Goal: Download file/media

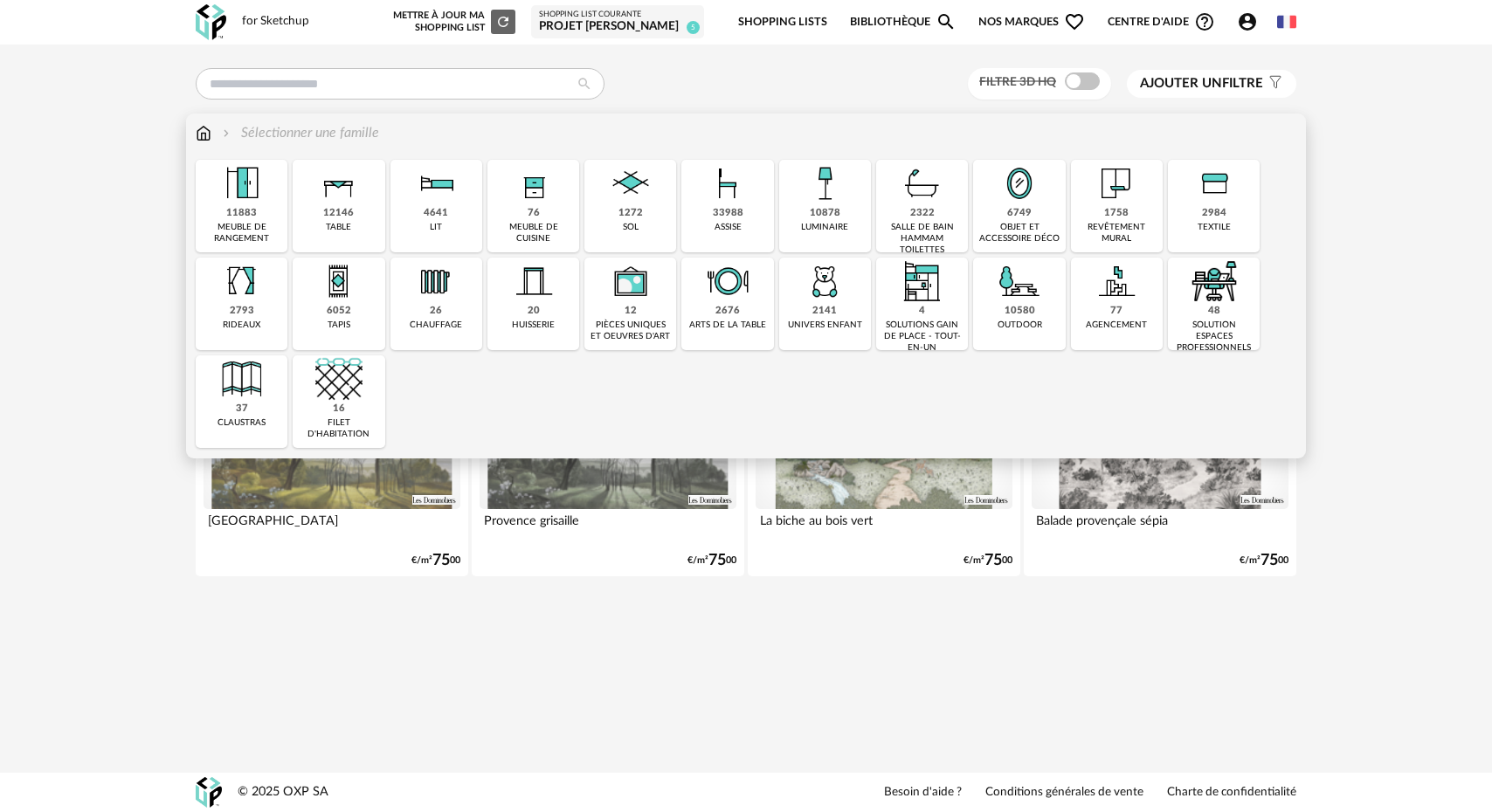
click at [330, 211] on div "12146" at bounding box center [338, 214] width 30 height 13
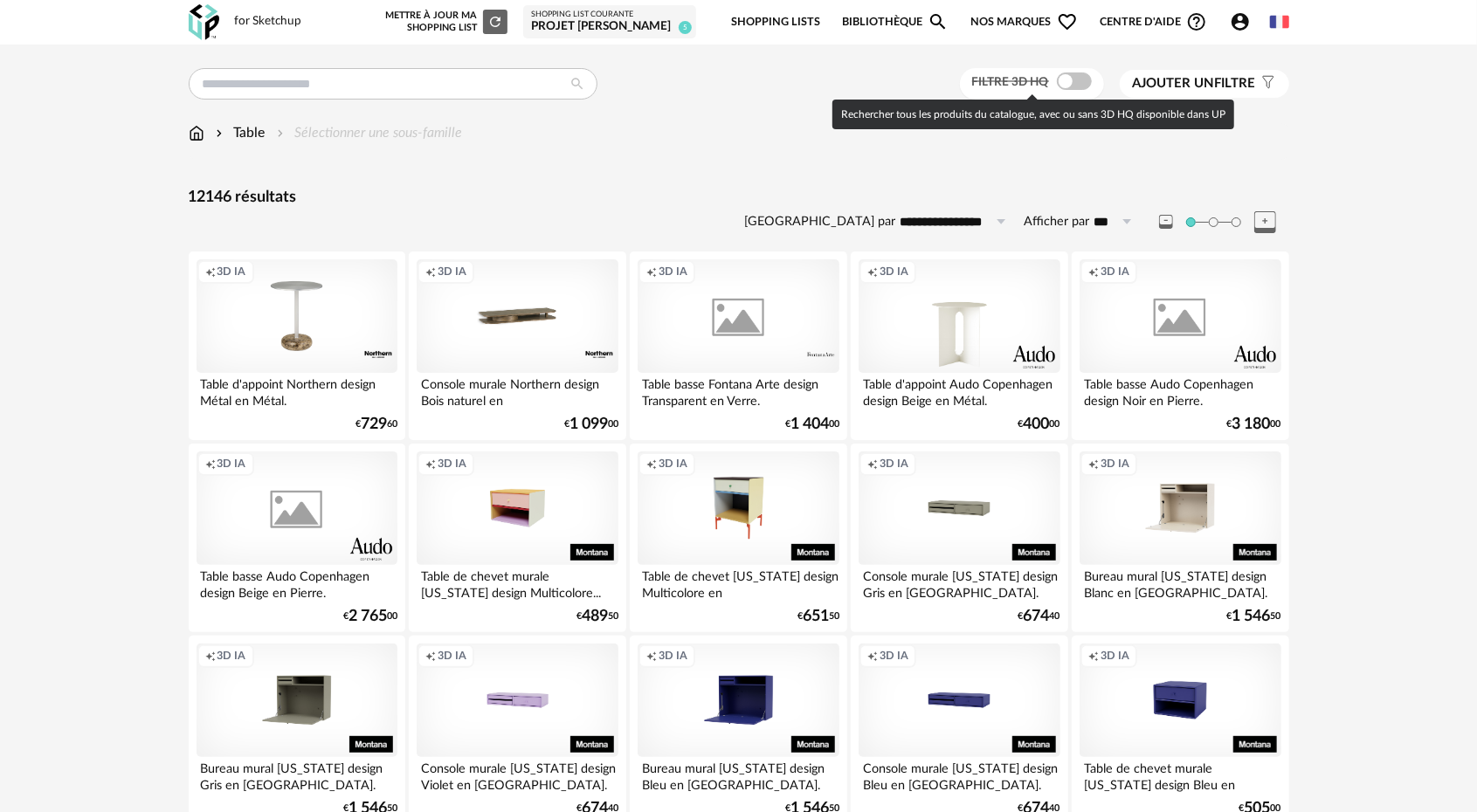
click at [1067, 86] on span at bounding box center [1074, 81] width 35 height 18
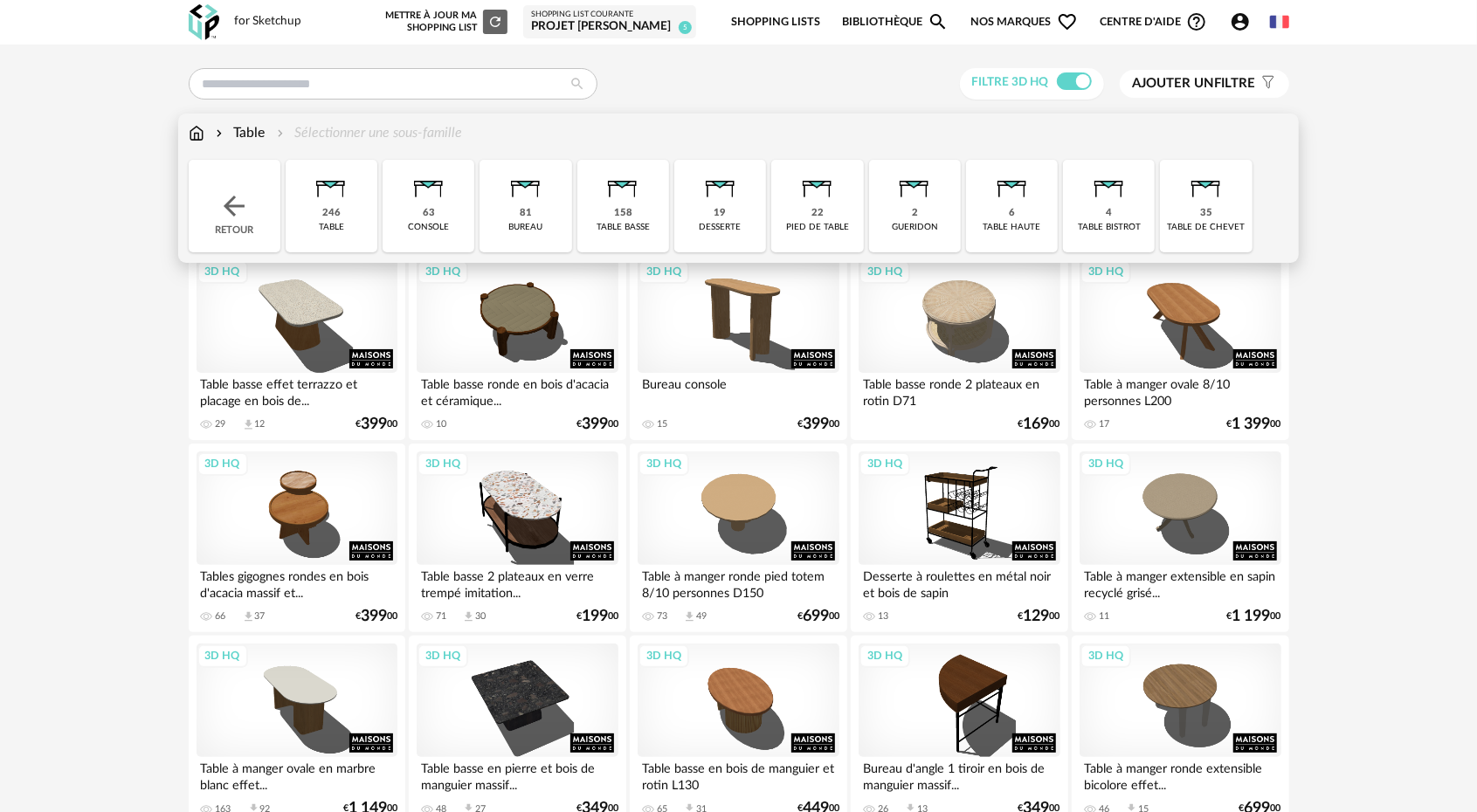
click at [342, 214] on div "246 table" at bounding box center [331, 206] width 91 height 92
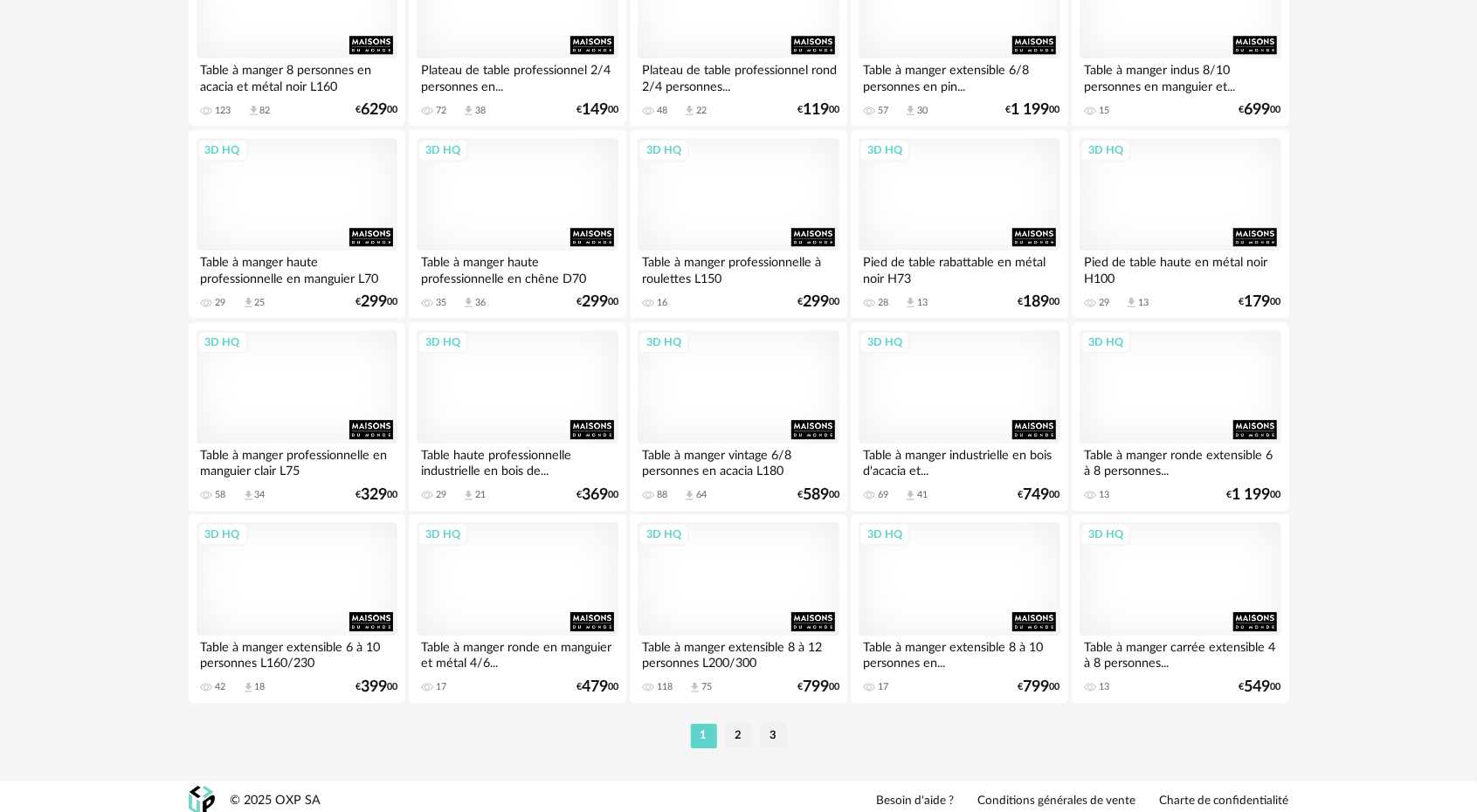
scroll to position [3396, 0]
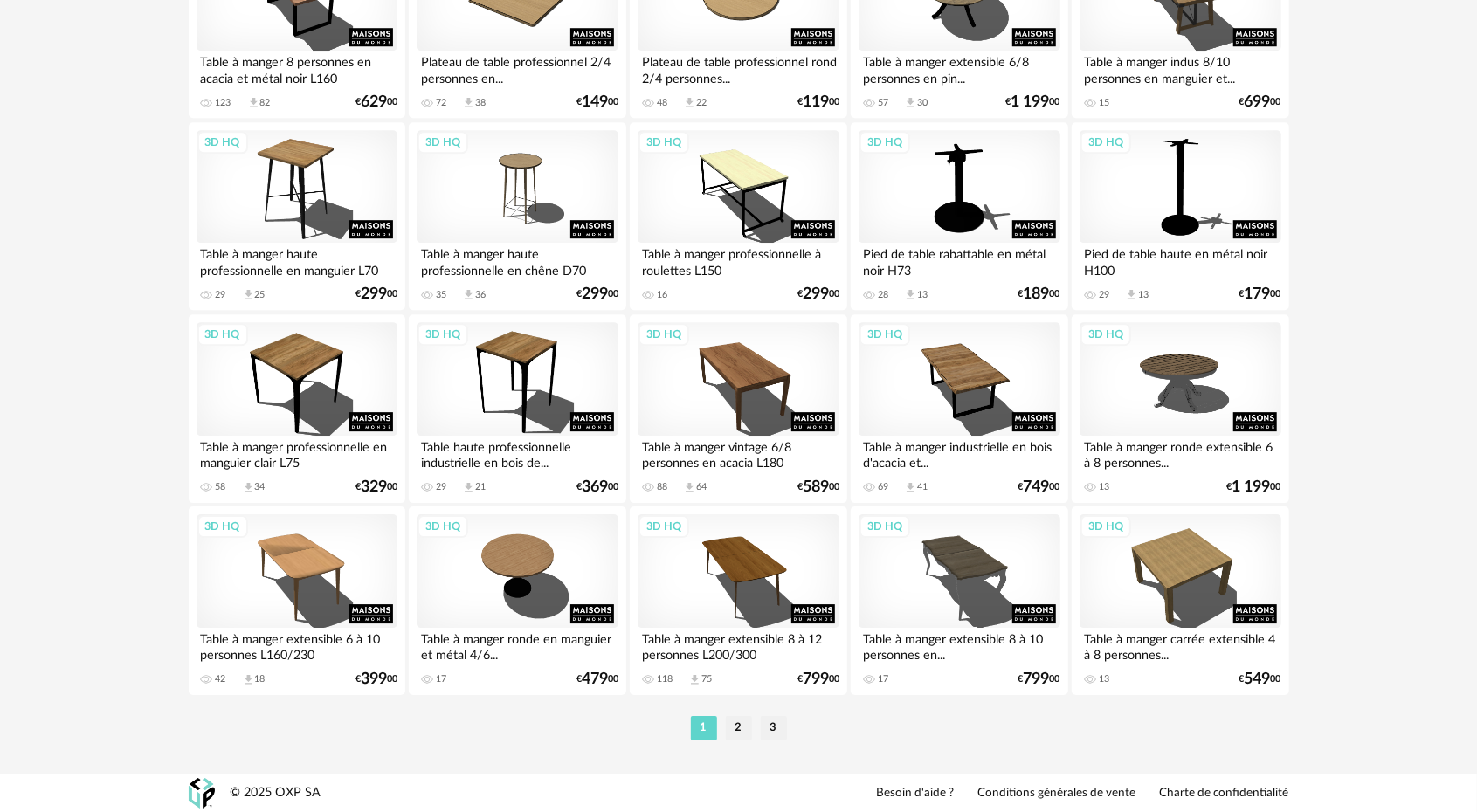
click at [736, 724] on li "2" at bounding box center [739, 728] width 26 height 24
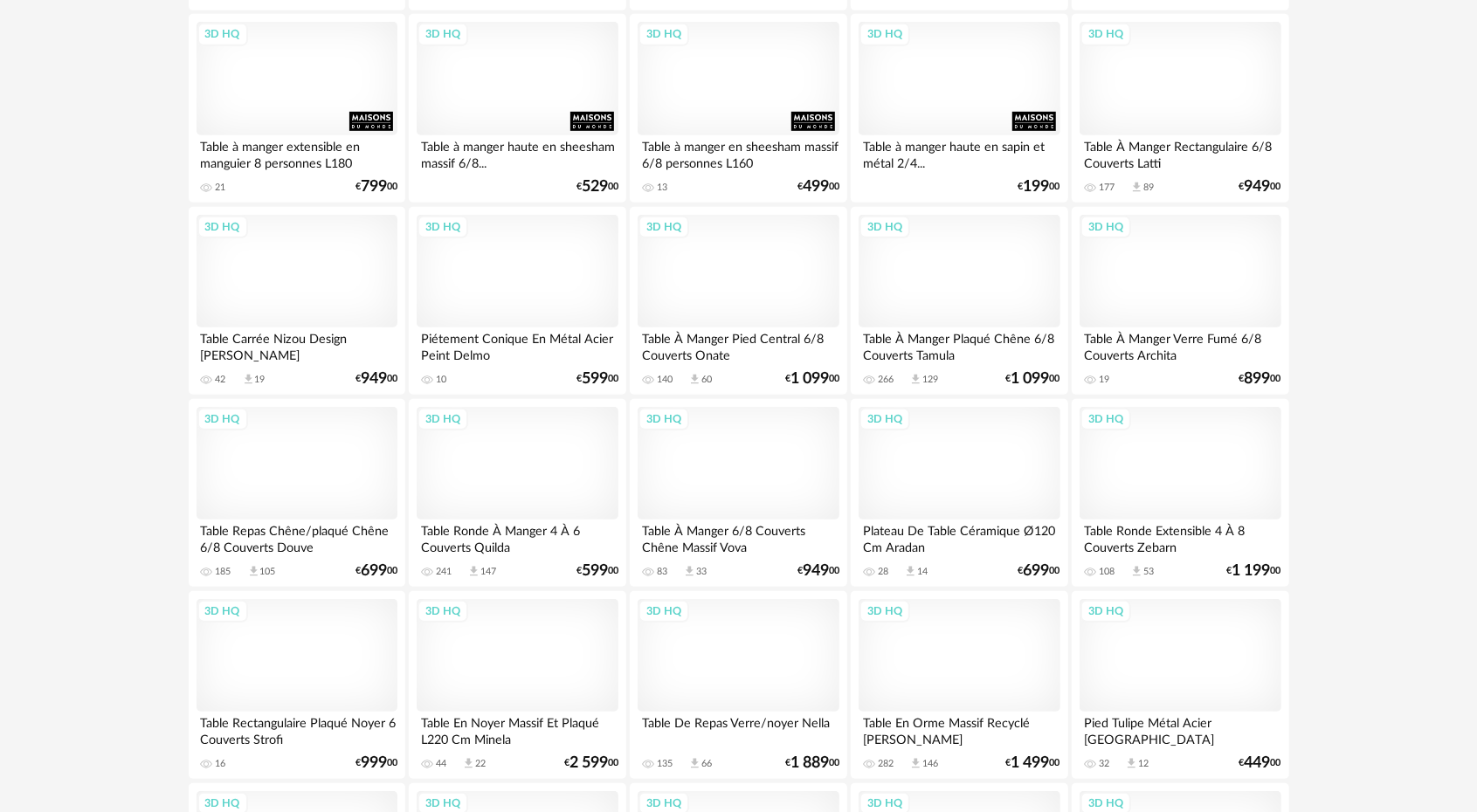
scroll to position [611, 0]
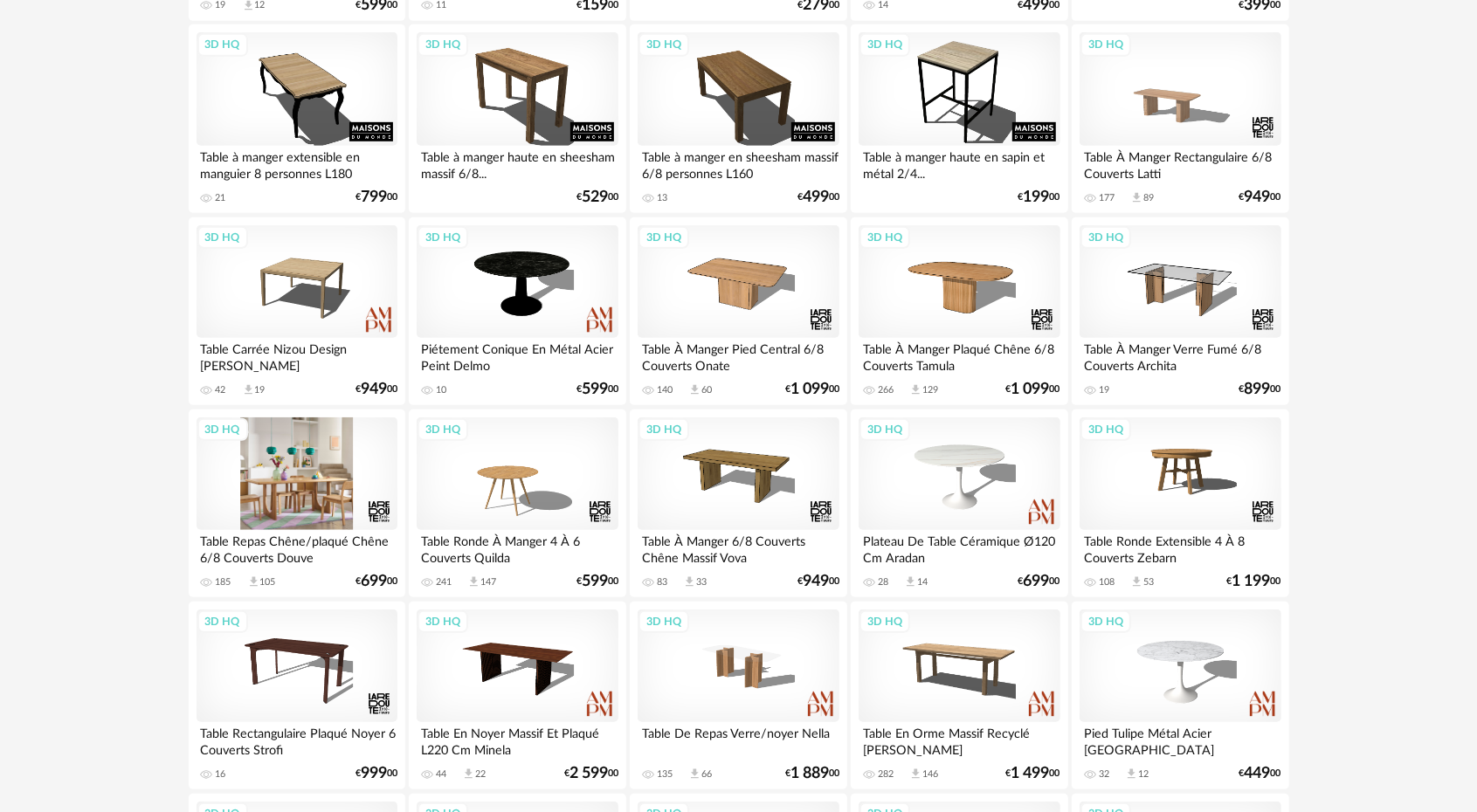
click at [309, 459] on div "3D HQ" at bounding box center [297, 474] width 201 height 113
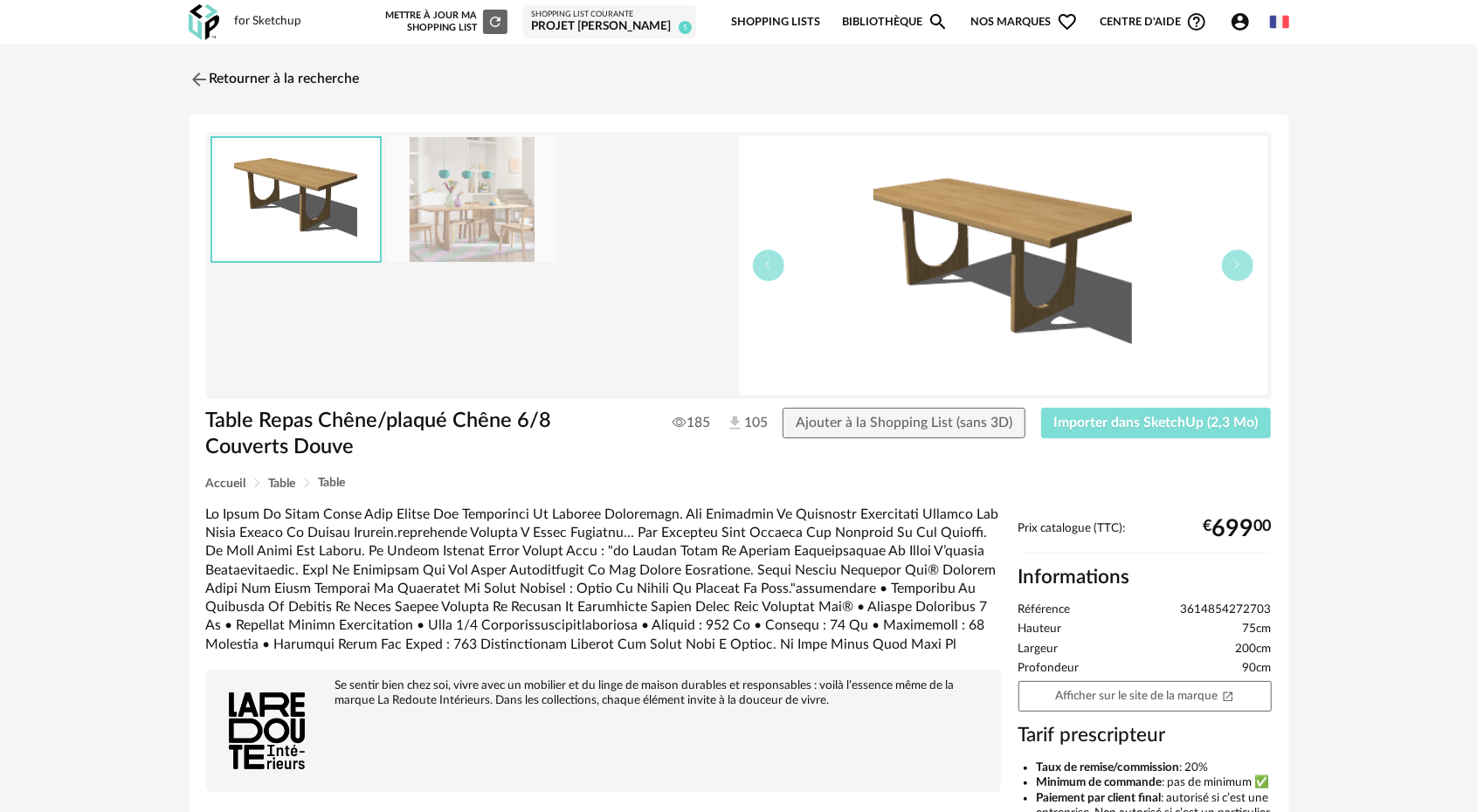
click at [1111, 420] on span "Importer dans SketchUp (2,3 Mo)" at bounding box center [1157, 422] width 205 height 14
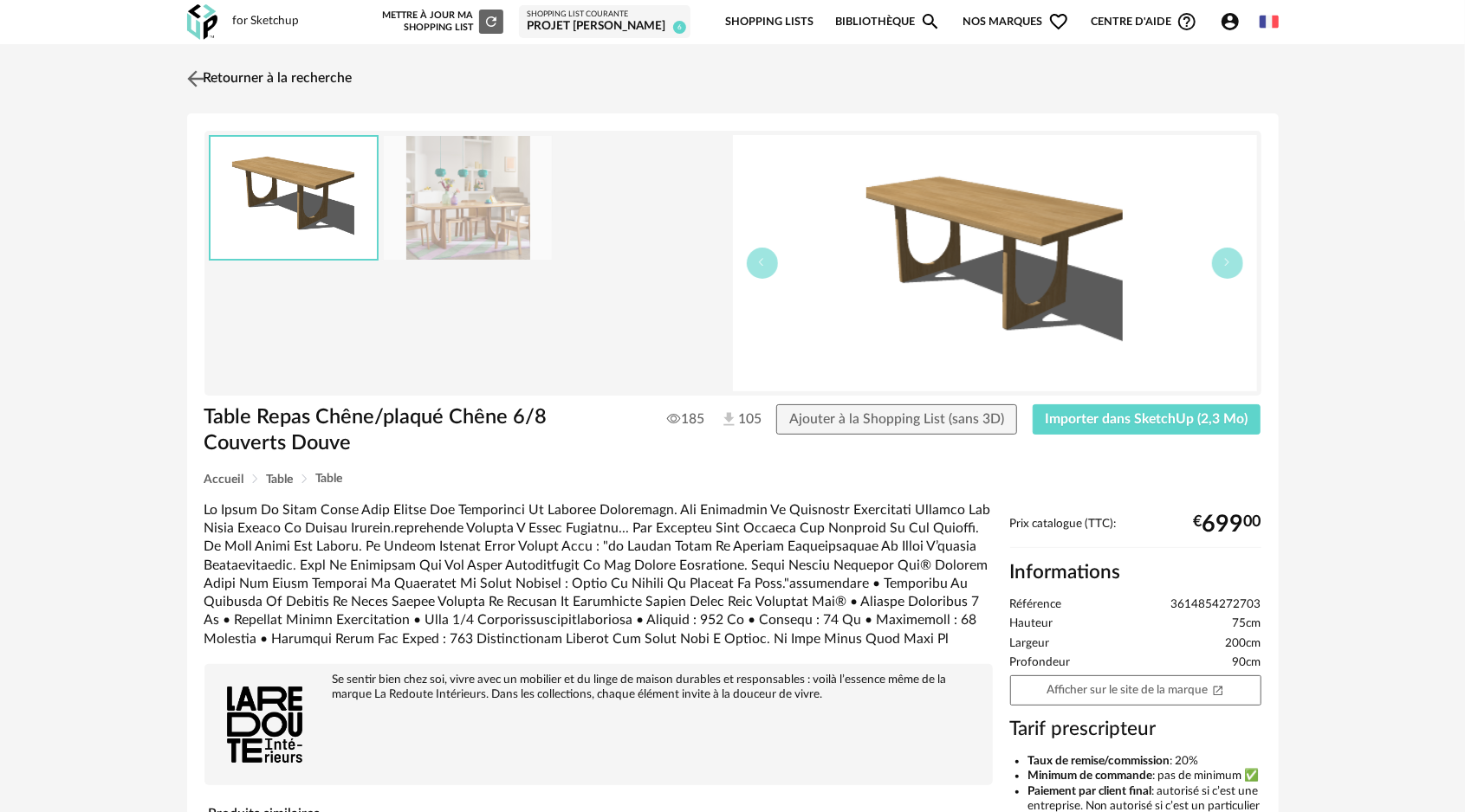
click at [197, 77] on img at bounding box center [195, 78] width 25 height 25
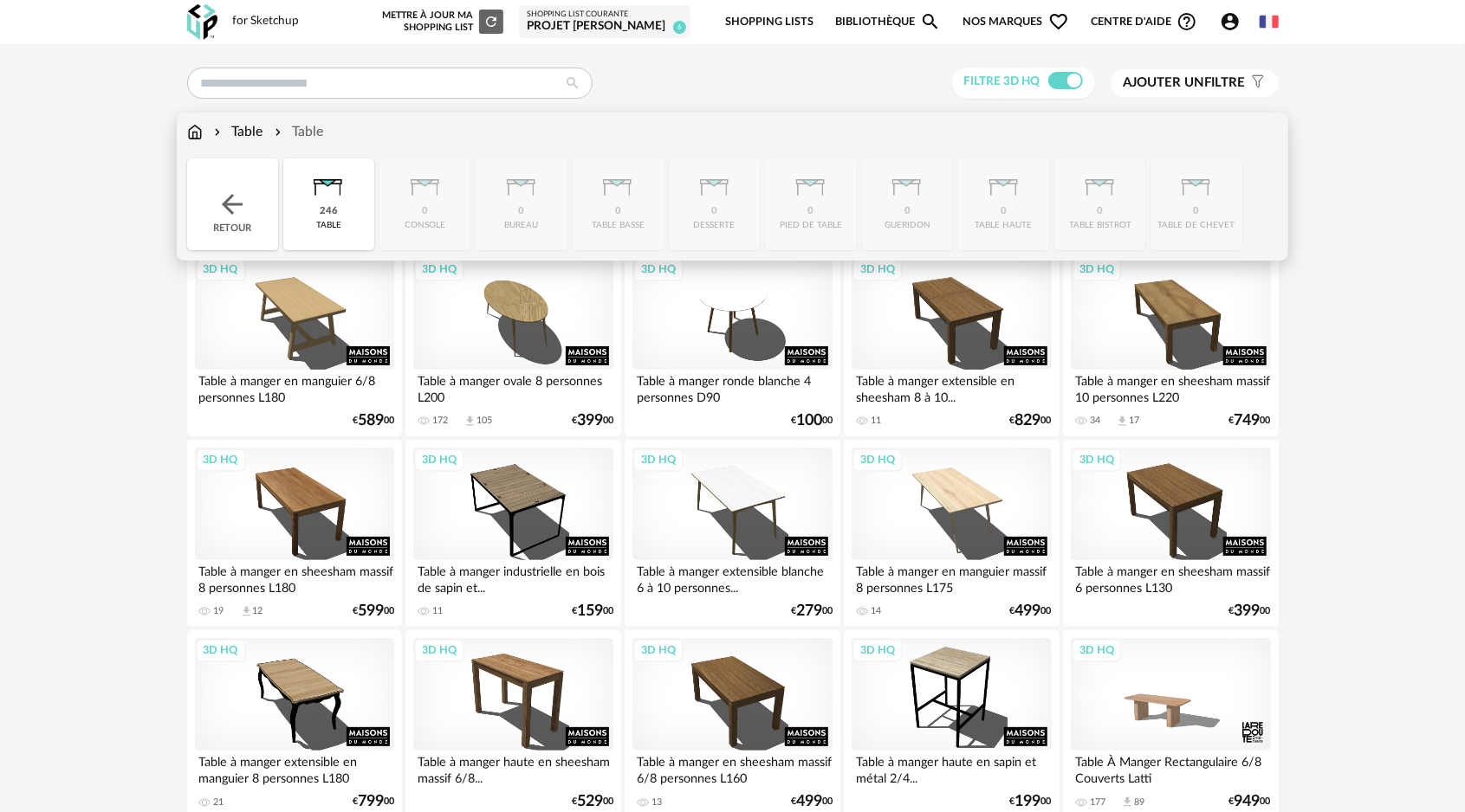
click at [240, 216] on img at bounding box center [232, 204] width 31 height 31
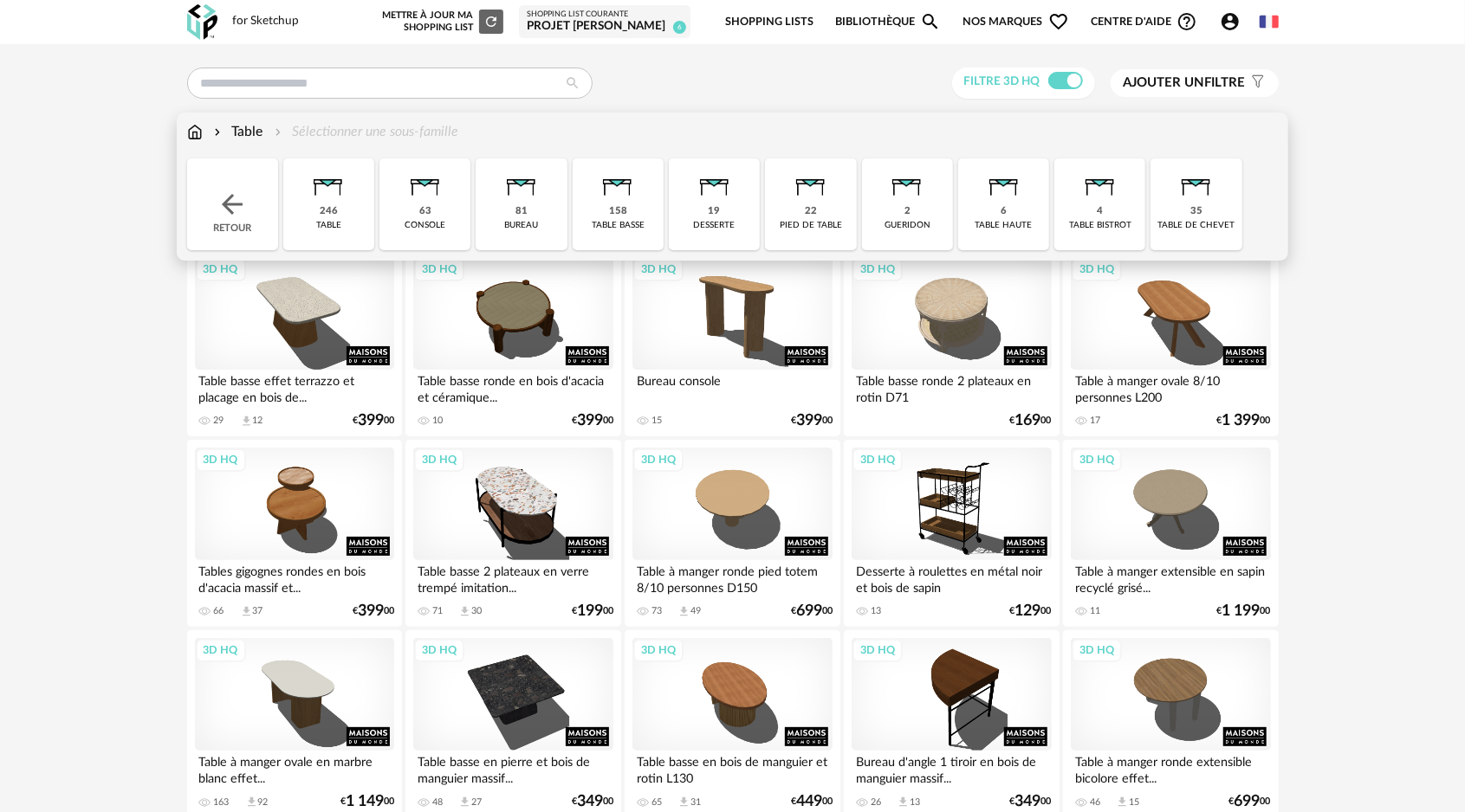
click at [236, 217] on img at bounding box center [232, 204] width 31 height 31
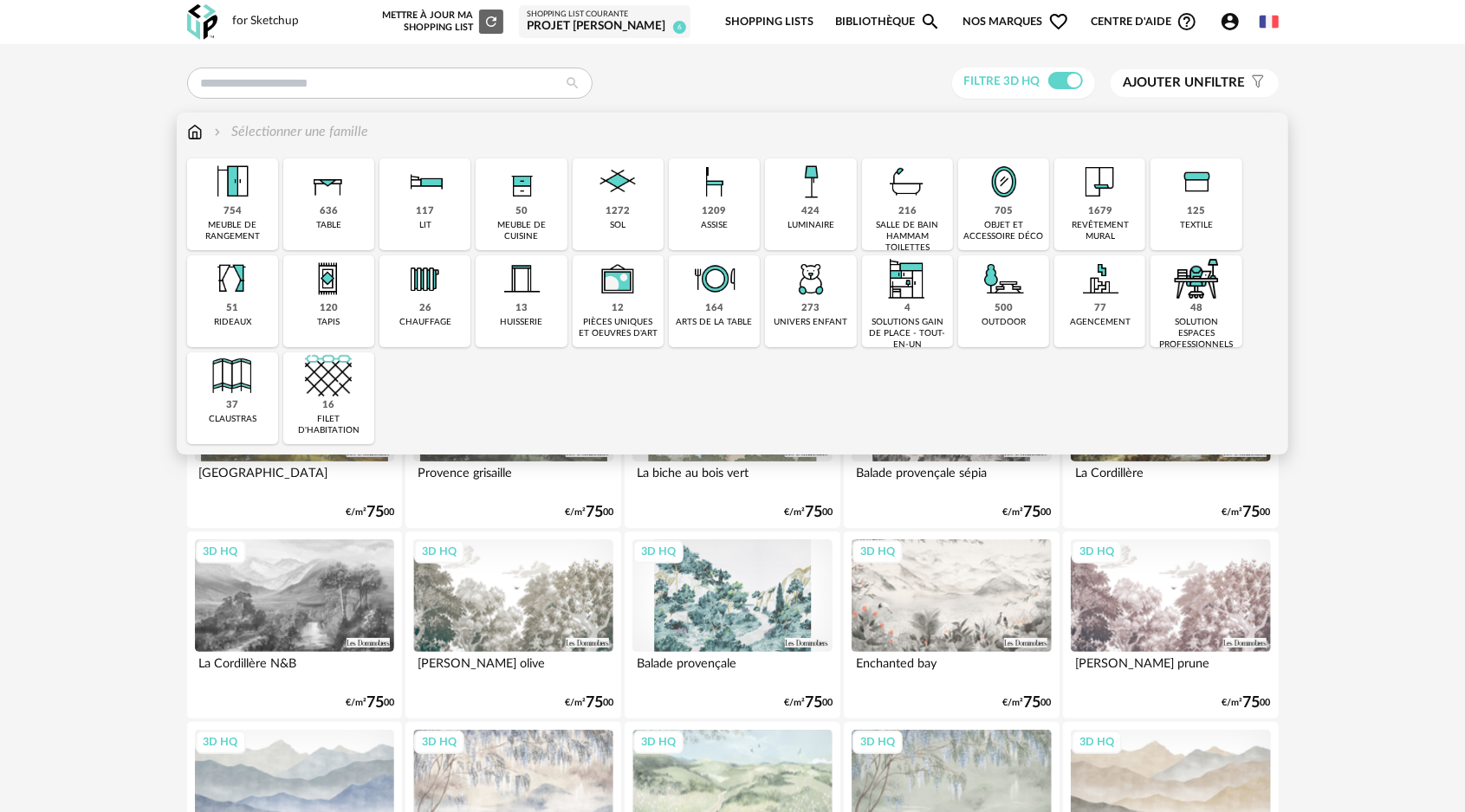
click at [735, 197] on img at bounding box center [715, 182] width 47 height 47
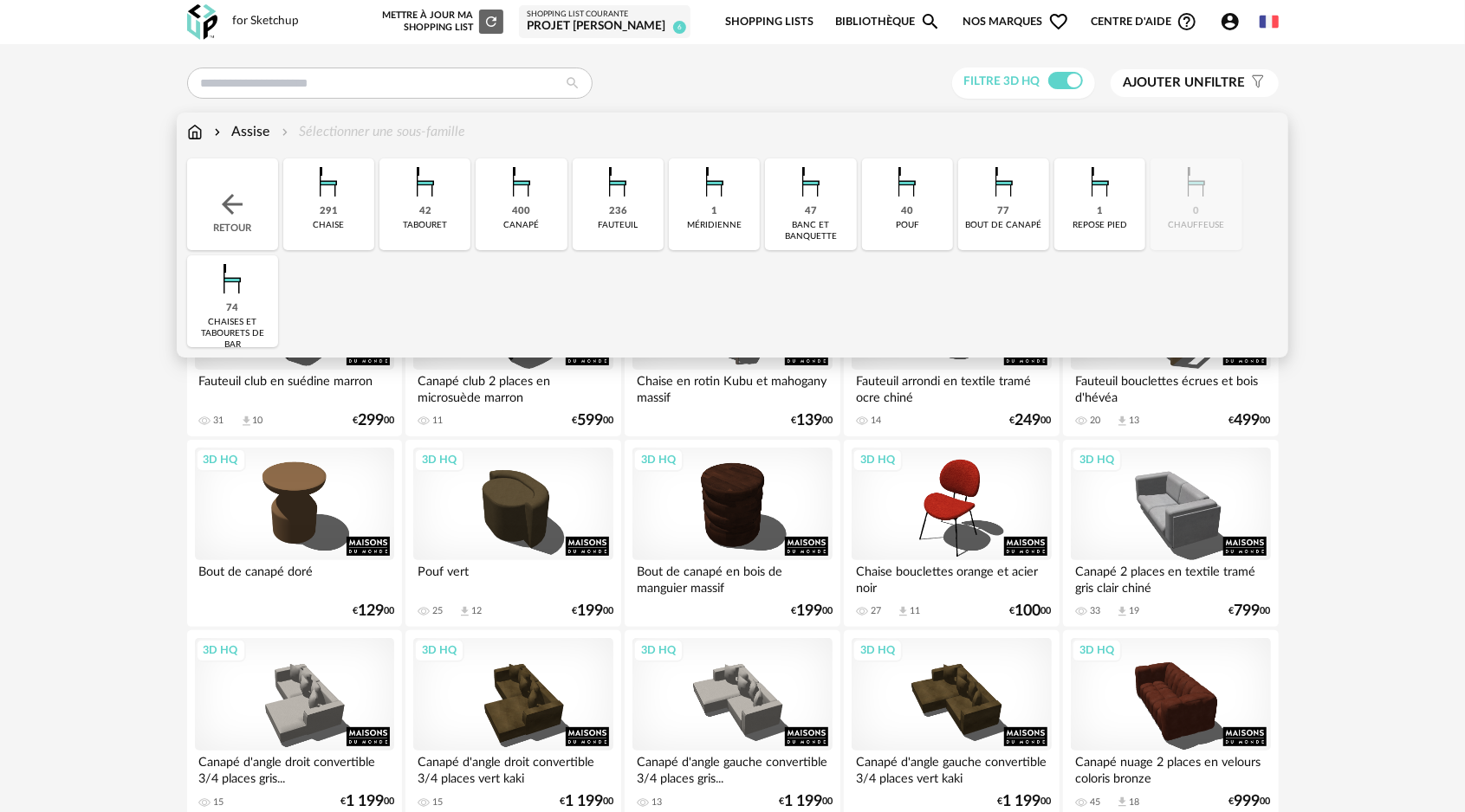
click at [320, 207] on div "291" at bounding box center [328, 212] width 18 height 13
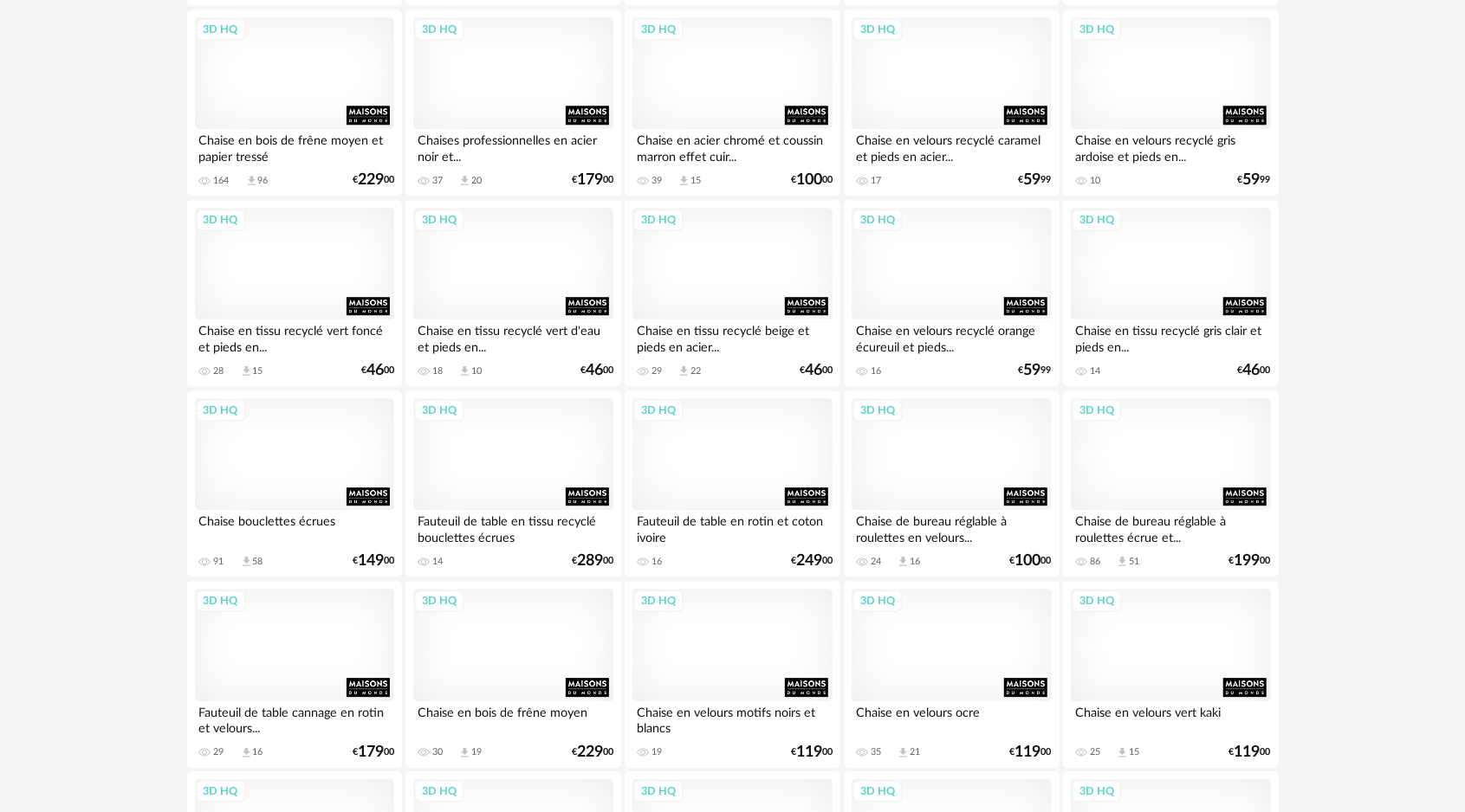
scroll to position [3117, 0]
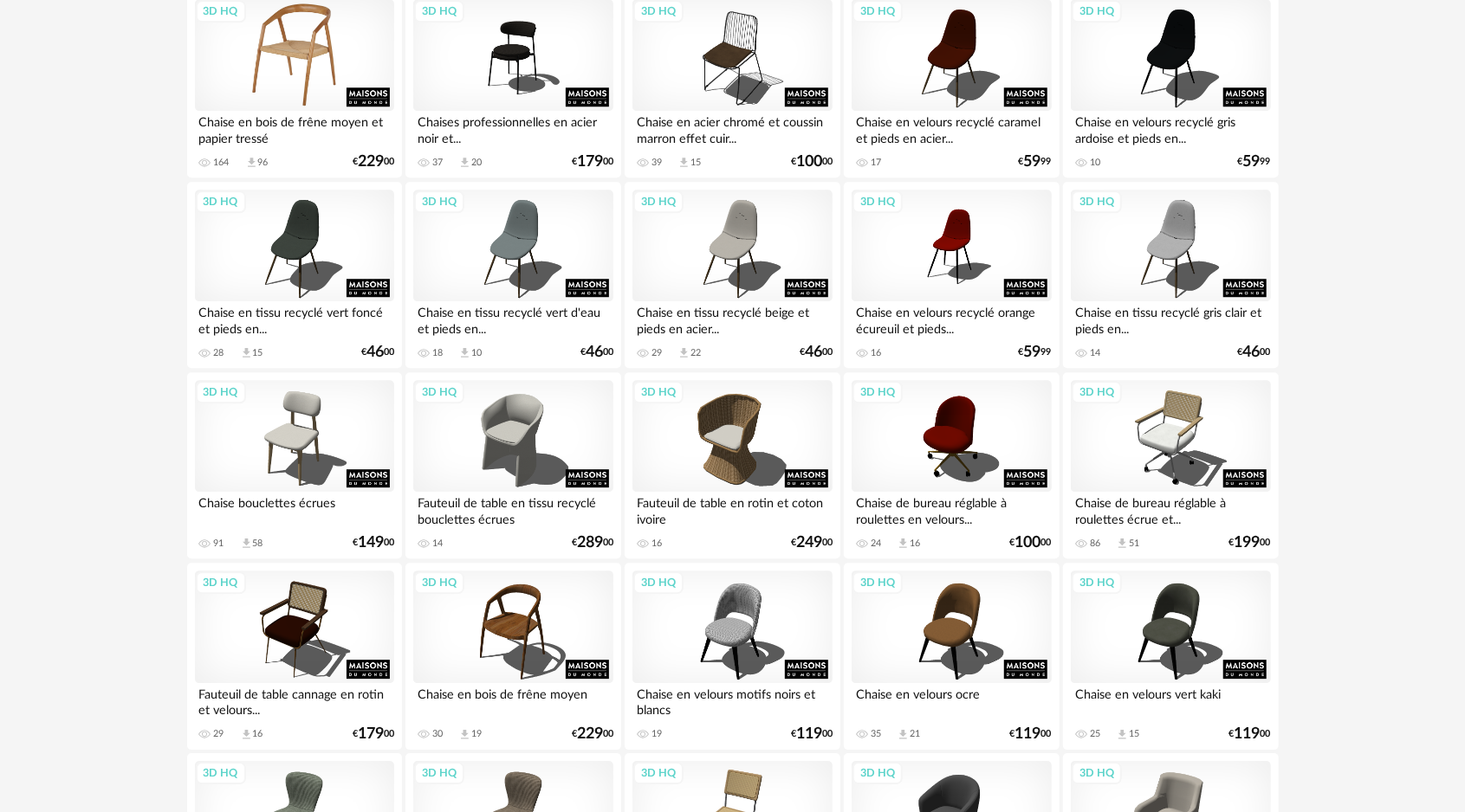
click at [298, 47] on div "3D HQ" at bounding box center [294, 55] width 199 height 112
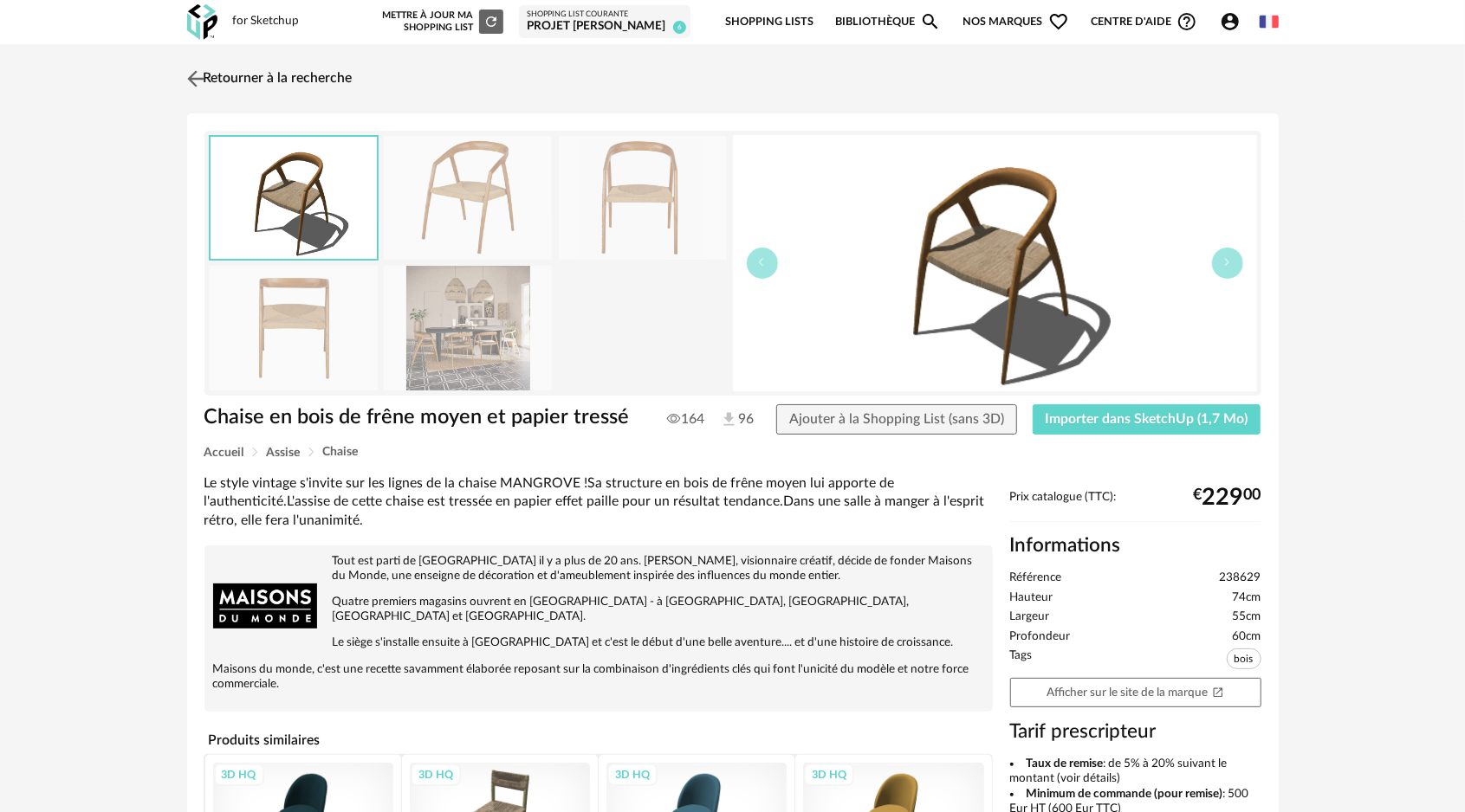
click at [198, 82] on img at bounding box center [195, 78] width 25 height 25
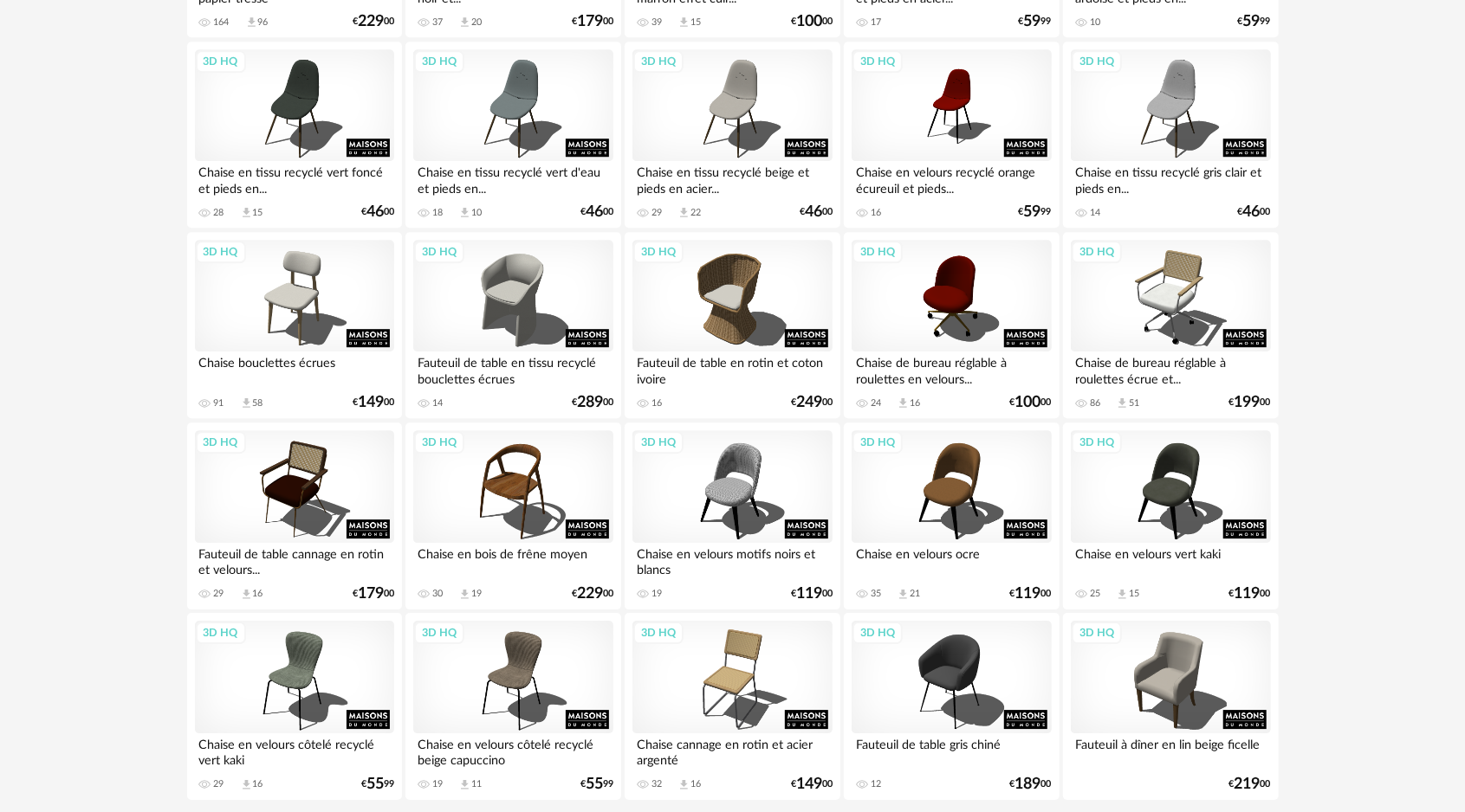
scroll to position [3291, 0]
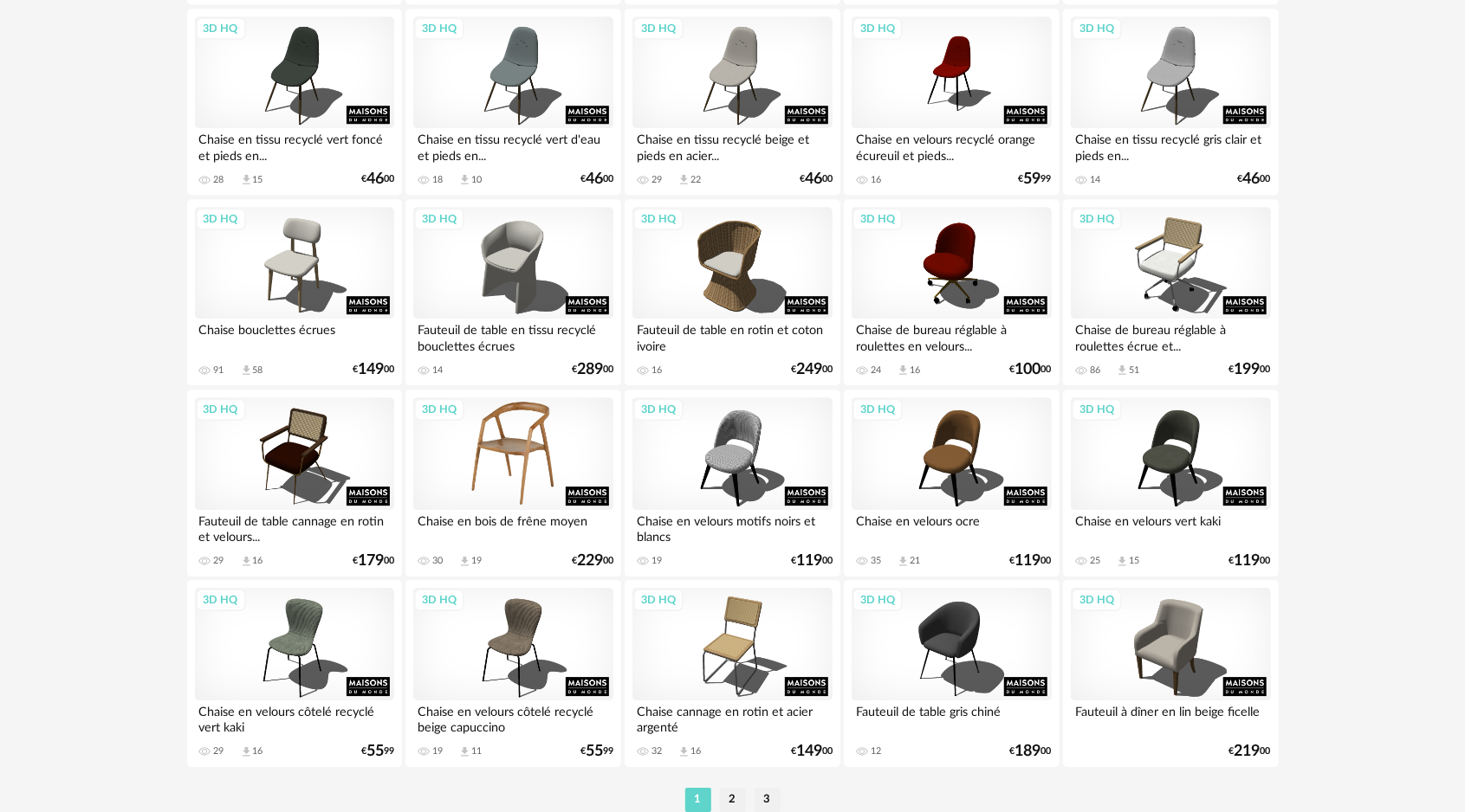
click at [524, 448] on div "3D HQ" at bounding box center [512, 453] width 199 height 112
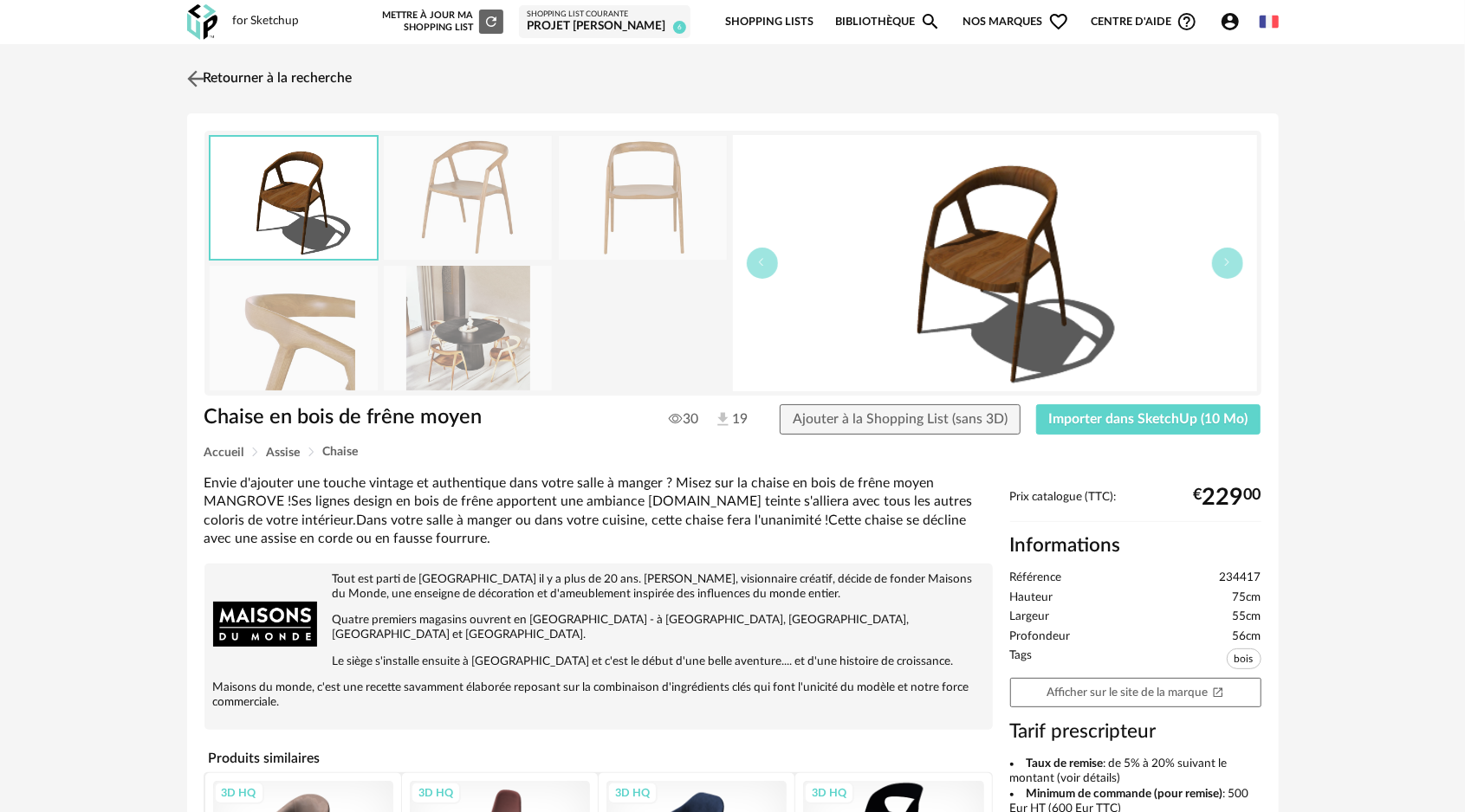
click at [193, 78] on img at bounding box center [195, 78] width 25 height 25
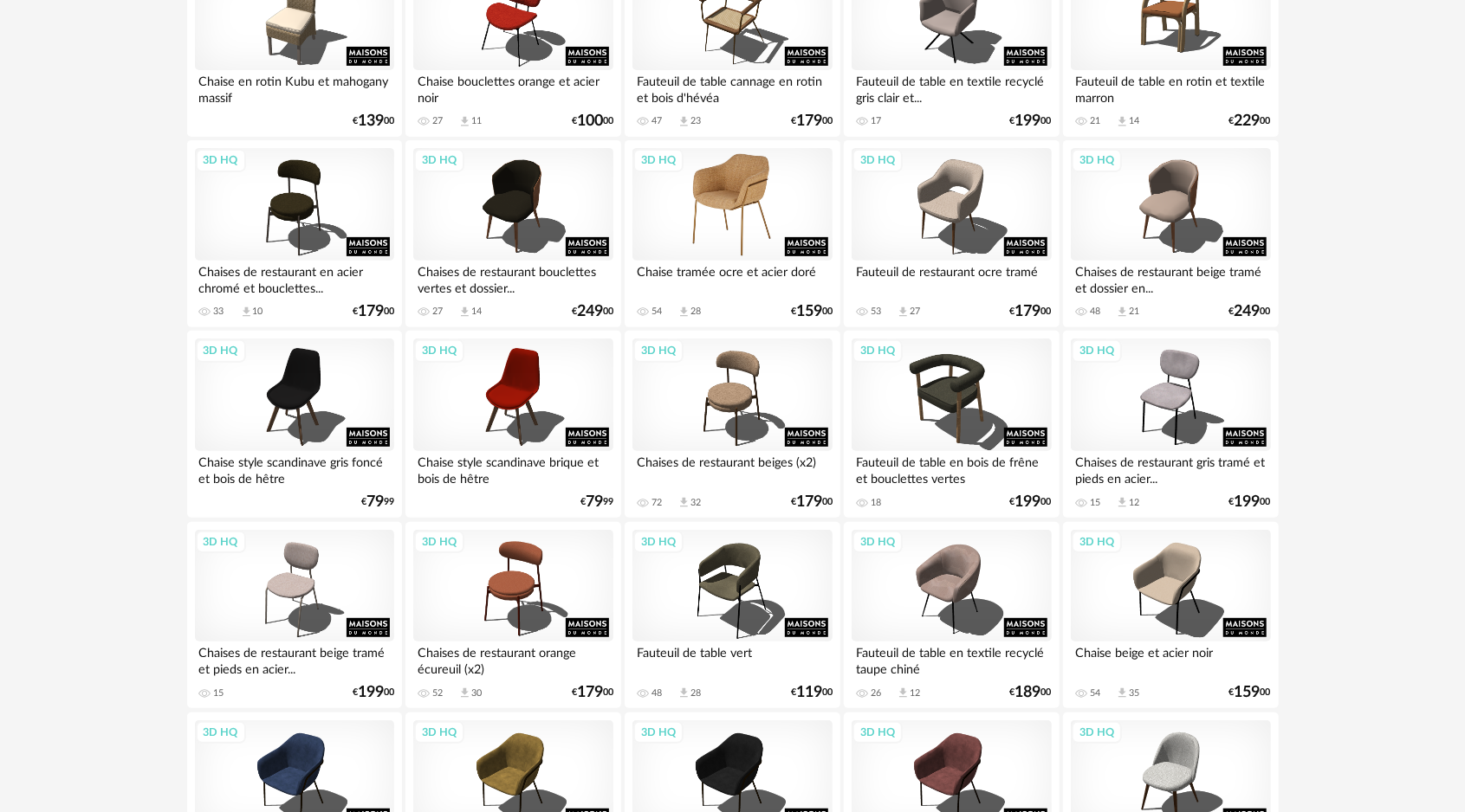
scroll to position [347, 0]
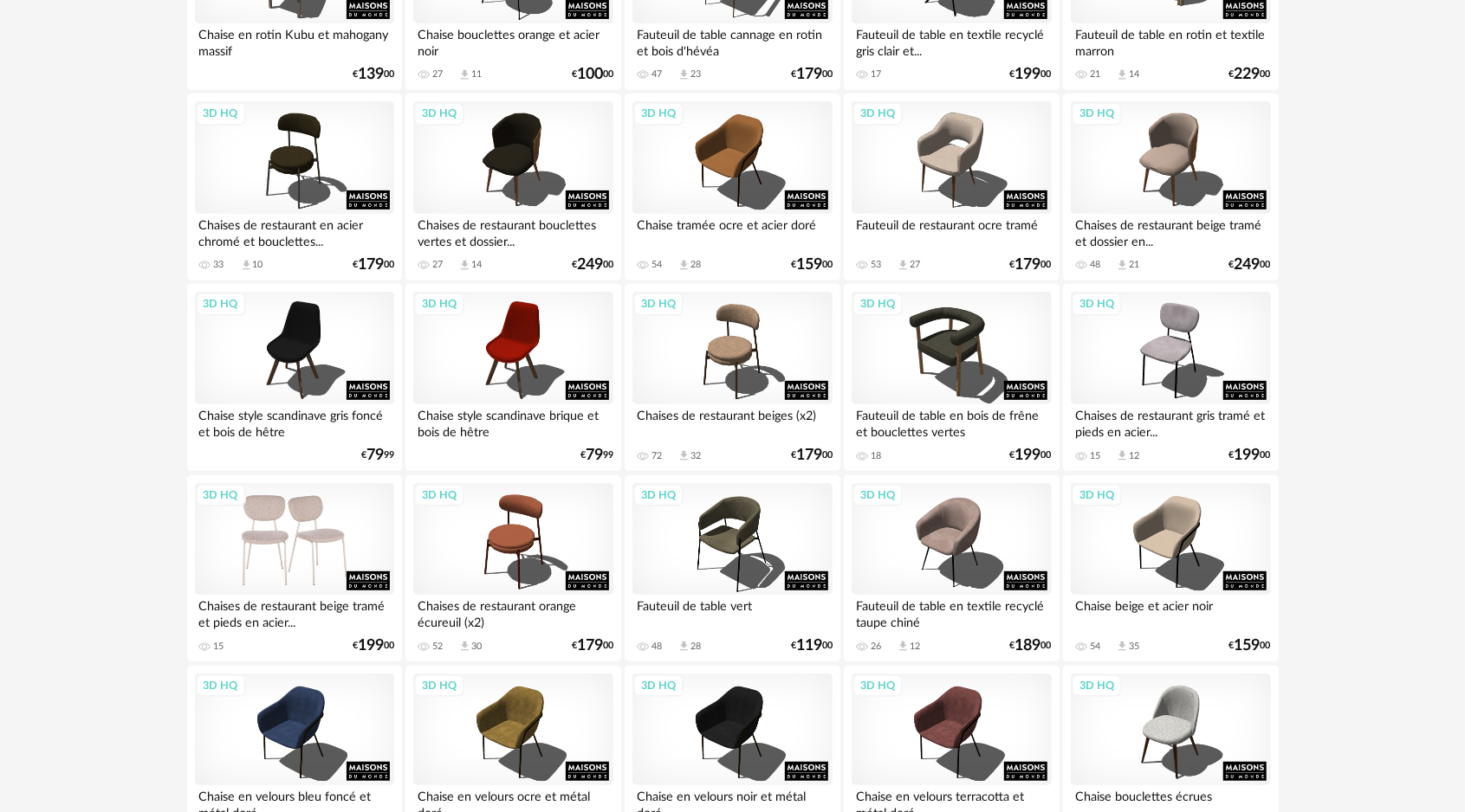
click at [260, 545] on div "3D HQ" at bounding box center [294, 539] width 199 height 112
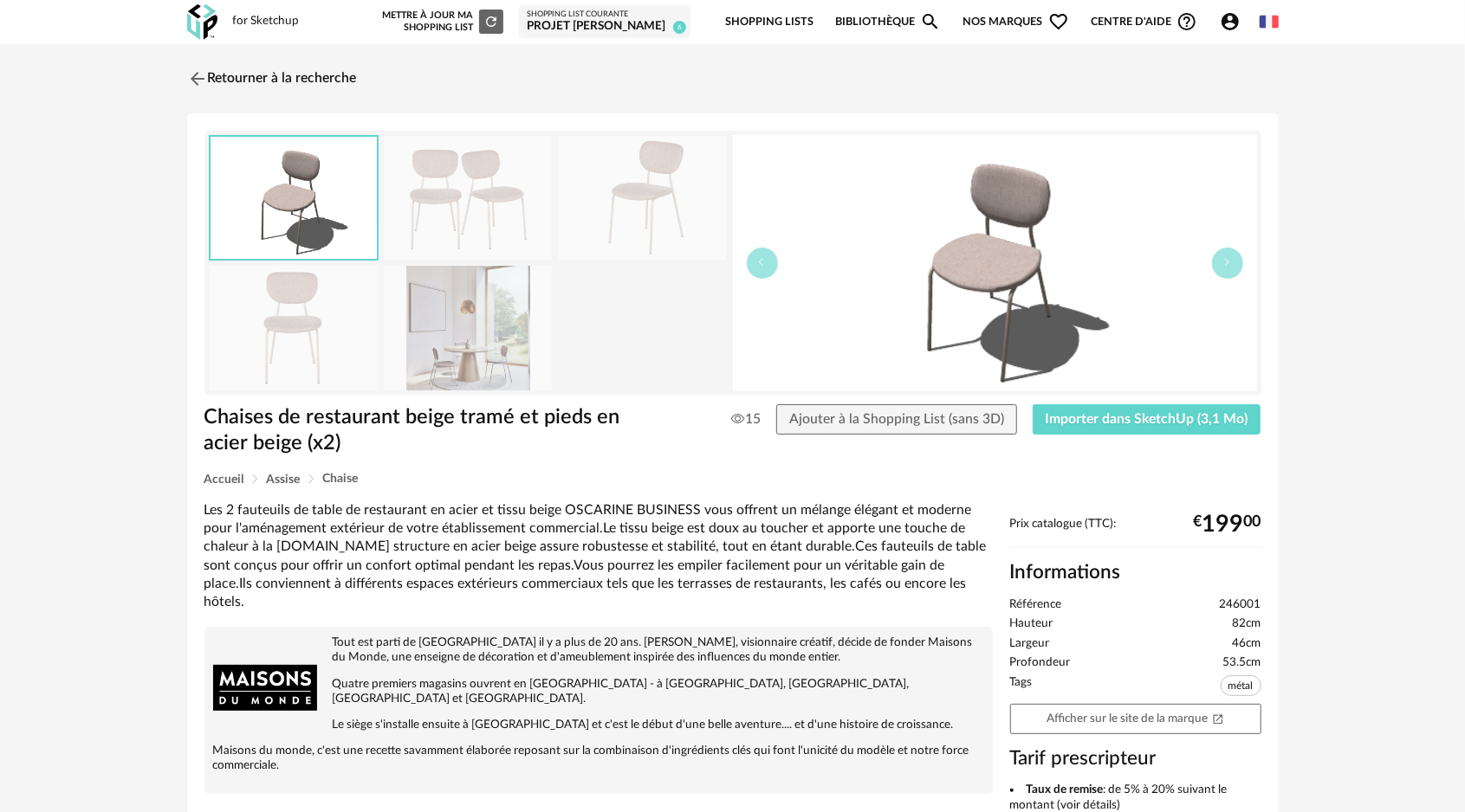
click at [479, 333] on img at bounding box center [468, 328] width 168 height 124
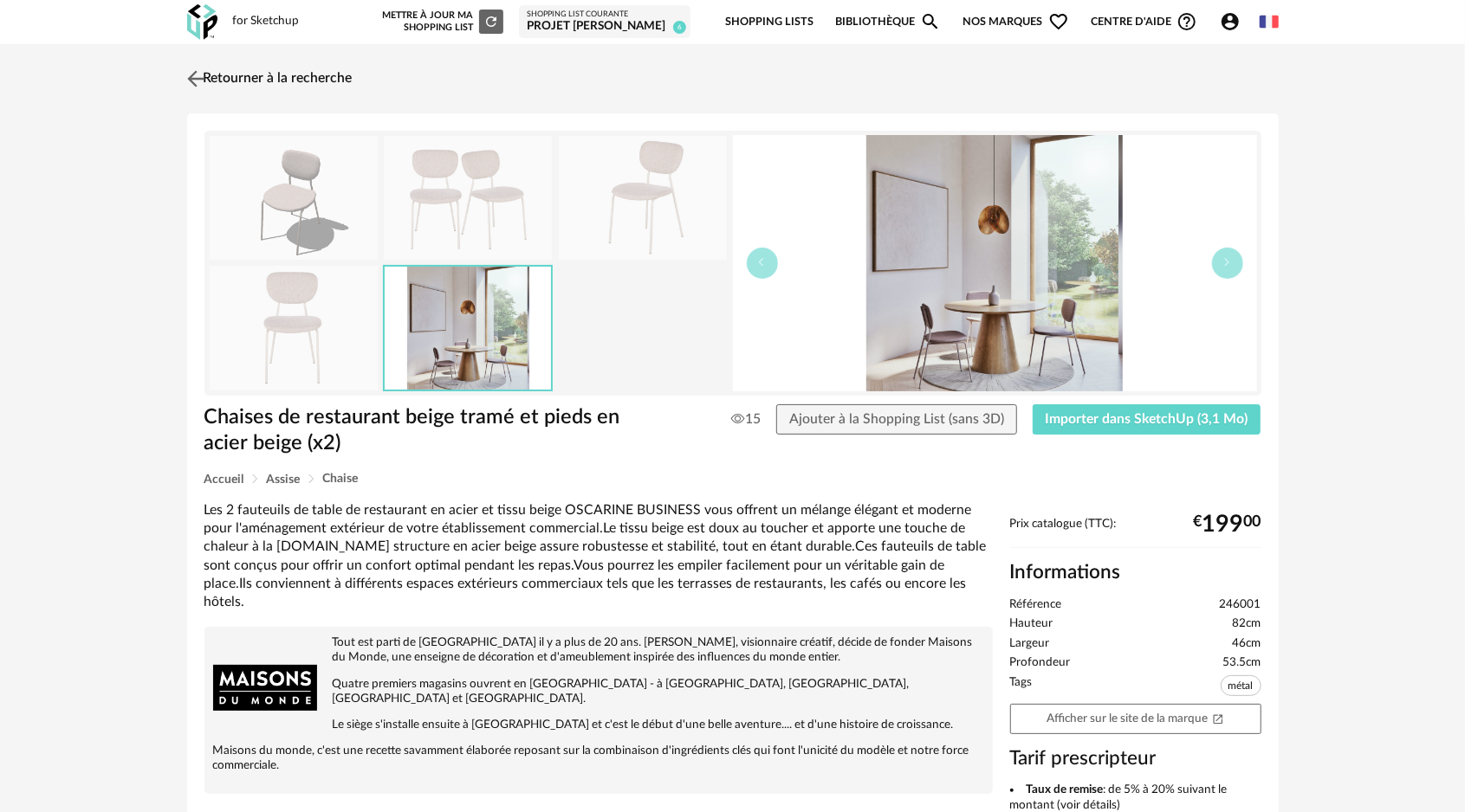
click at [201, 75] on img at bounding box center [195, 78] width 25 height 25
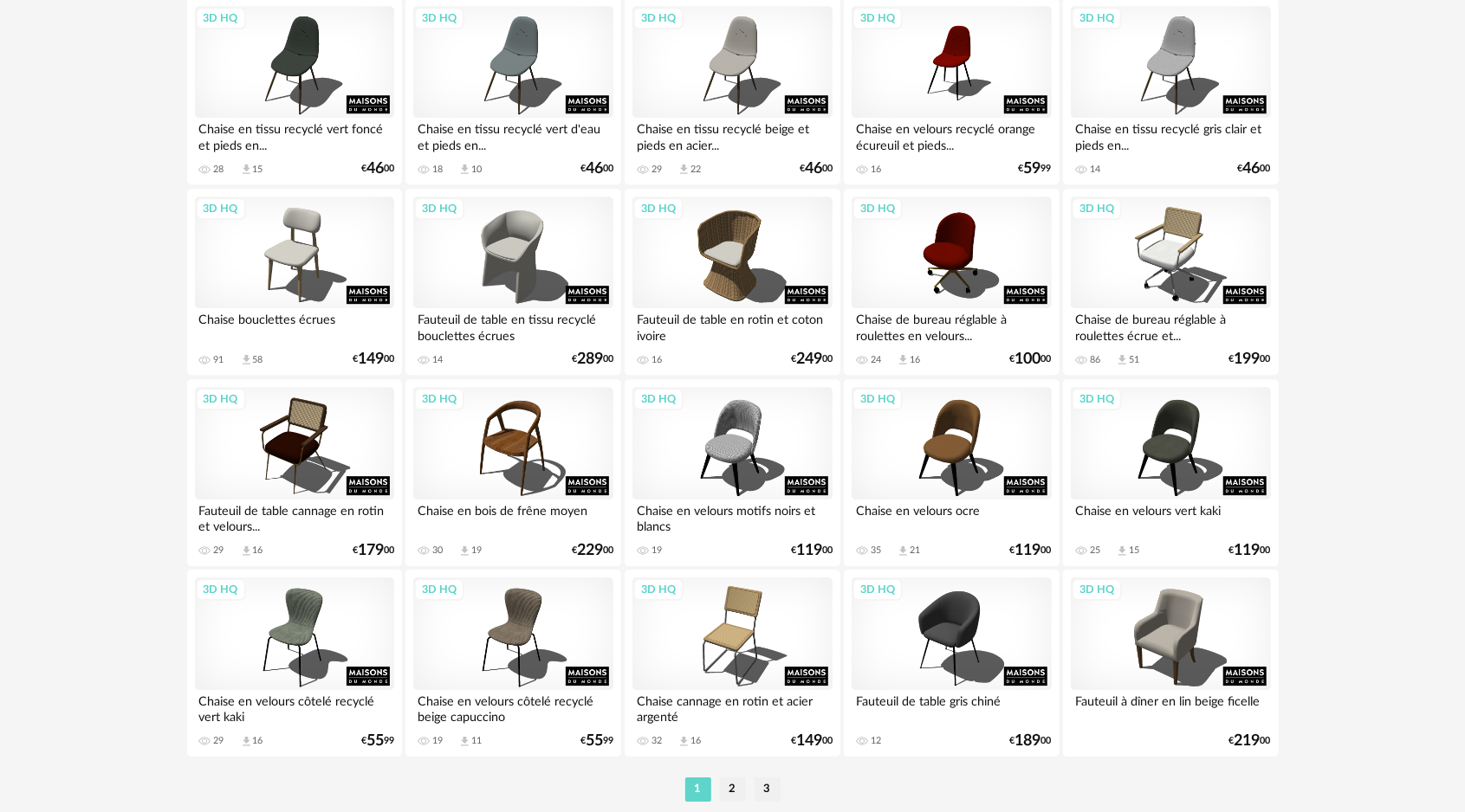
scroll to position [3362, 0]
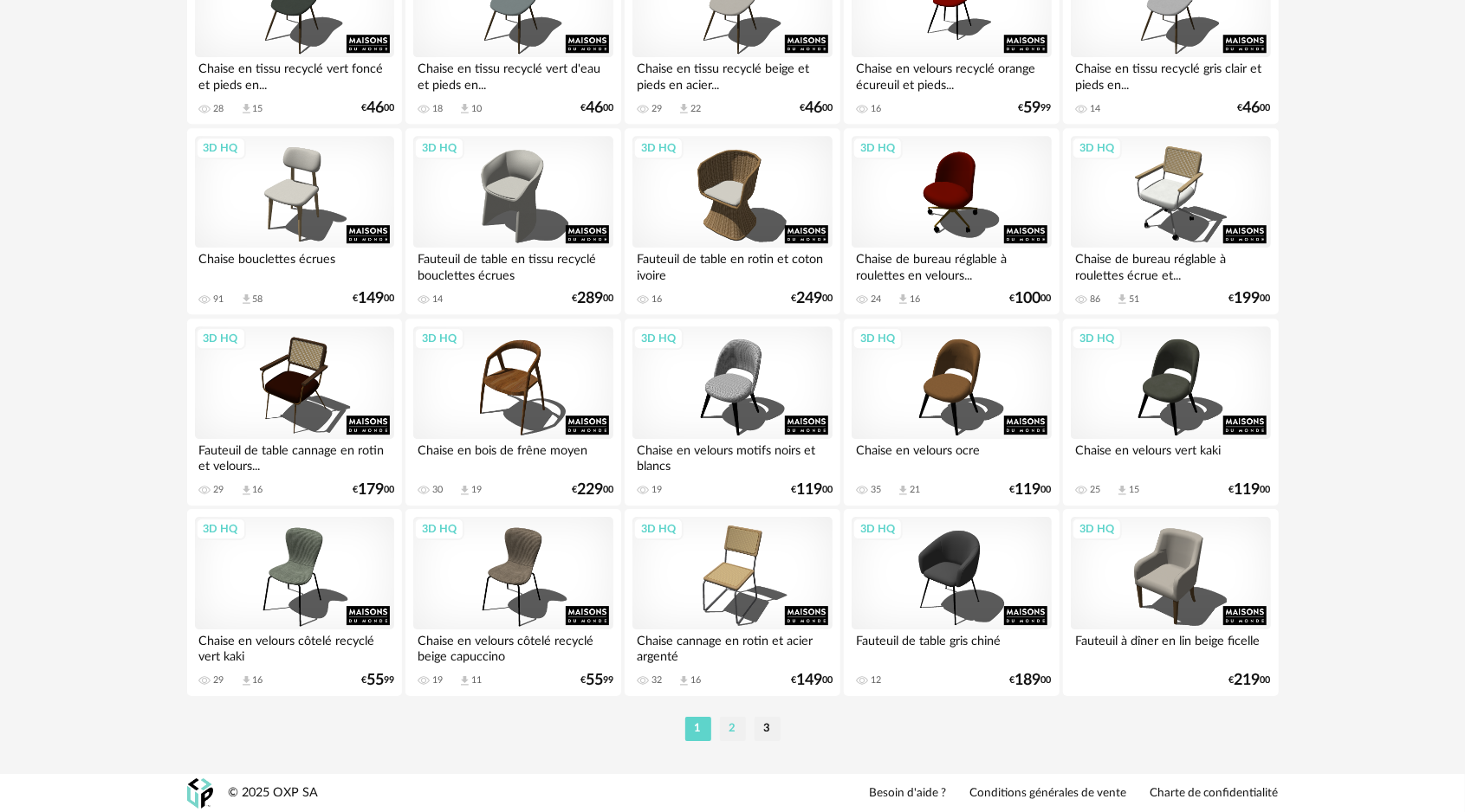
click at [729, 728] on li "2" at bounding box center [733, 729] width 26 height 24
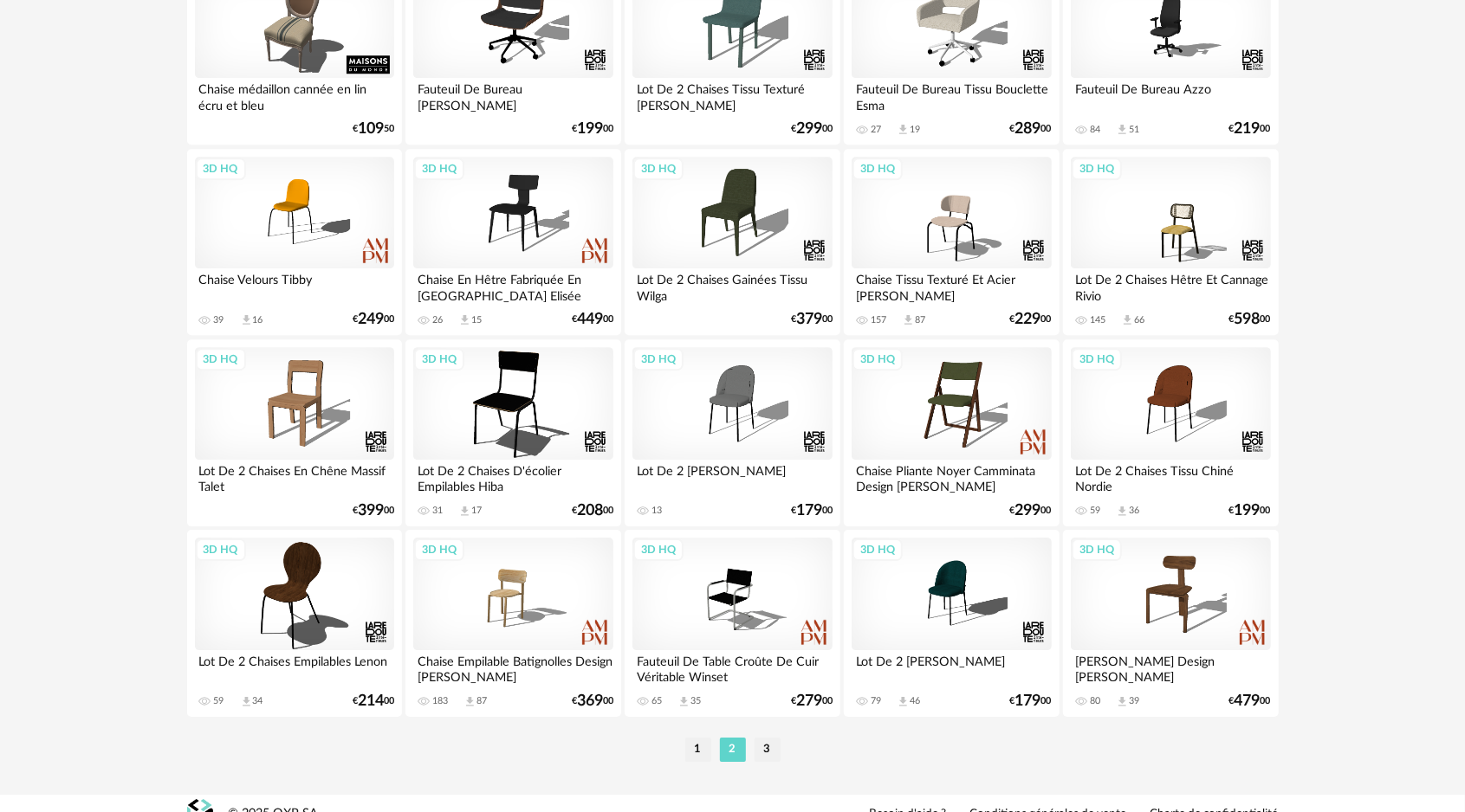
scroll to position [3362, 0]
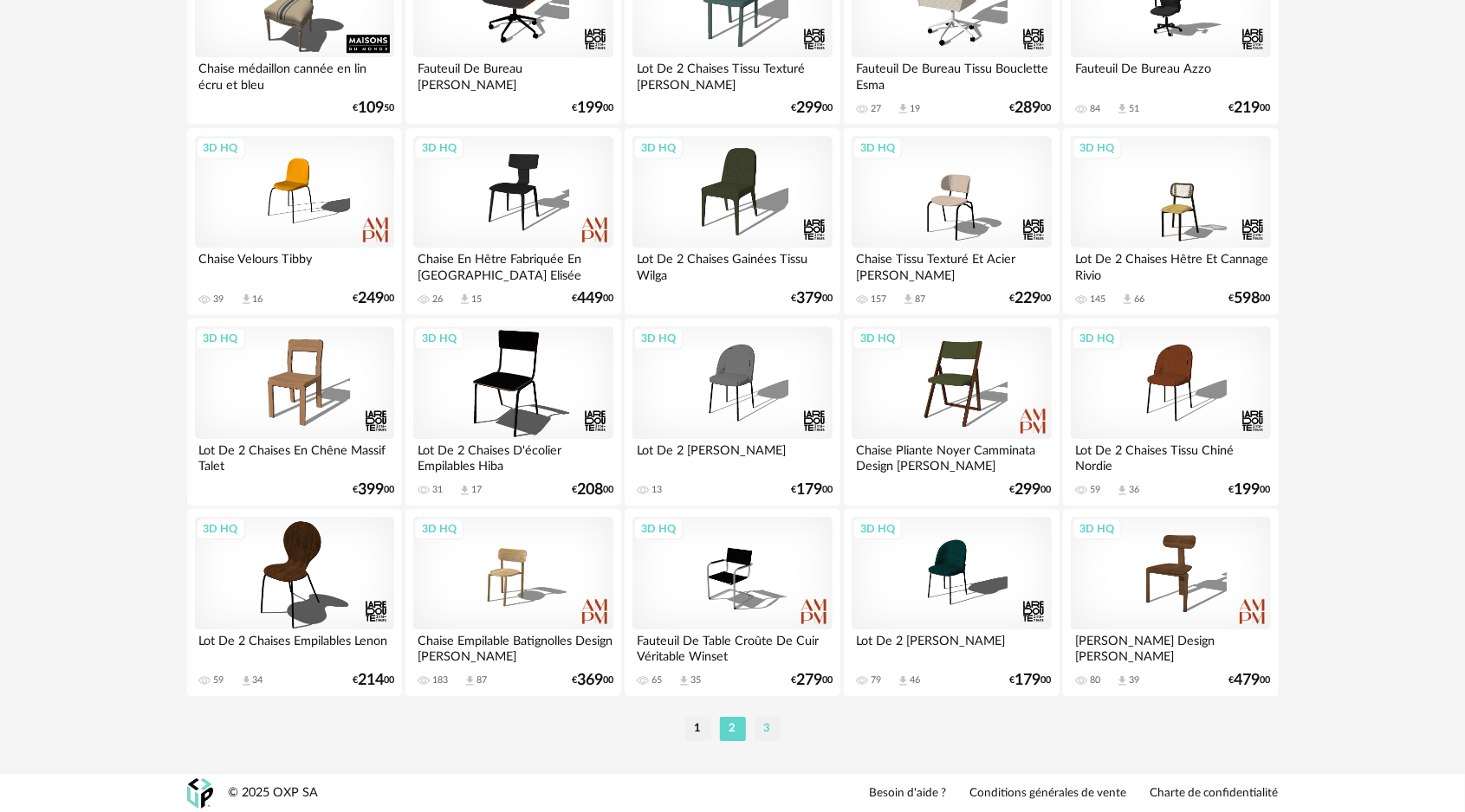
click at [765, 728] on li "3" at bounding box center [768, 729] width 26 height 24
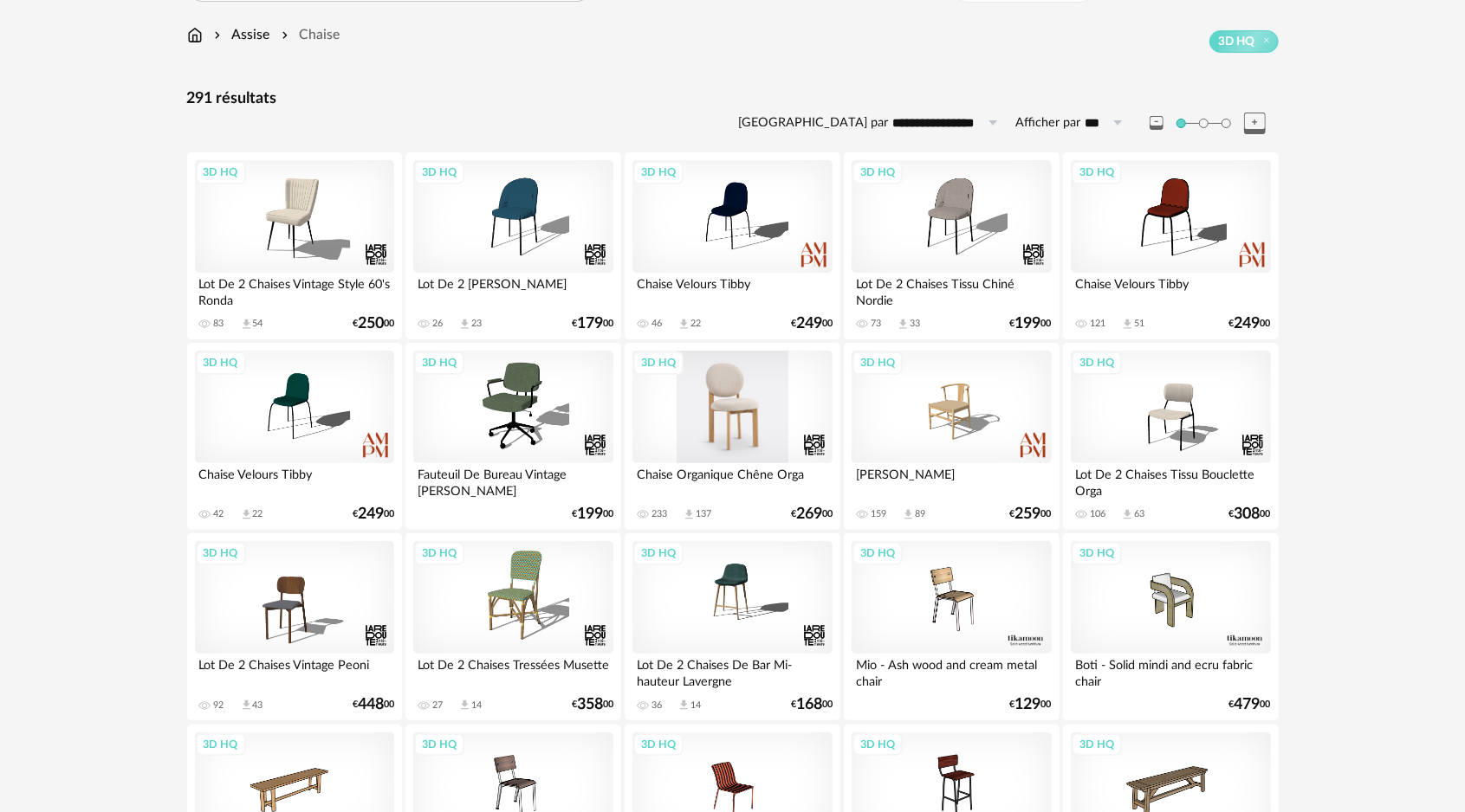
scroll to position [87, 0]
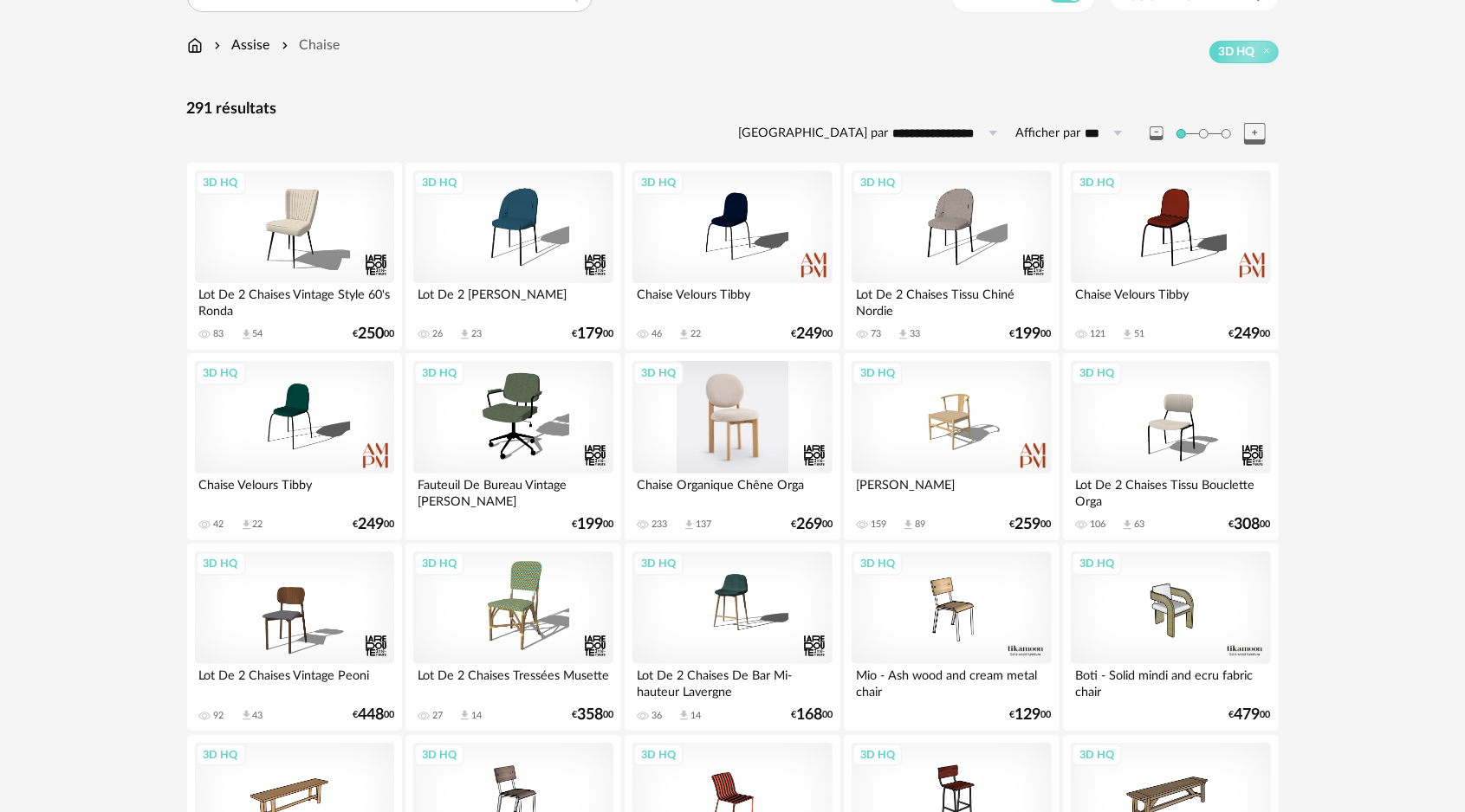
click at [736, 445] on div "3D HQ" at bounding box center [732, 417] width 199 height 112
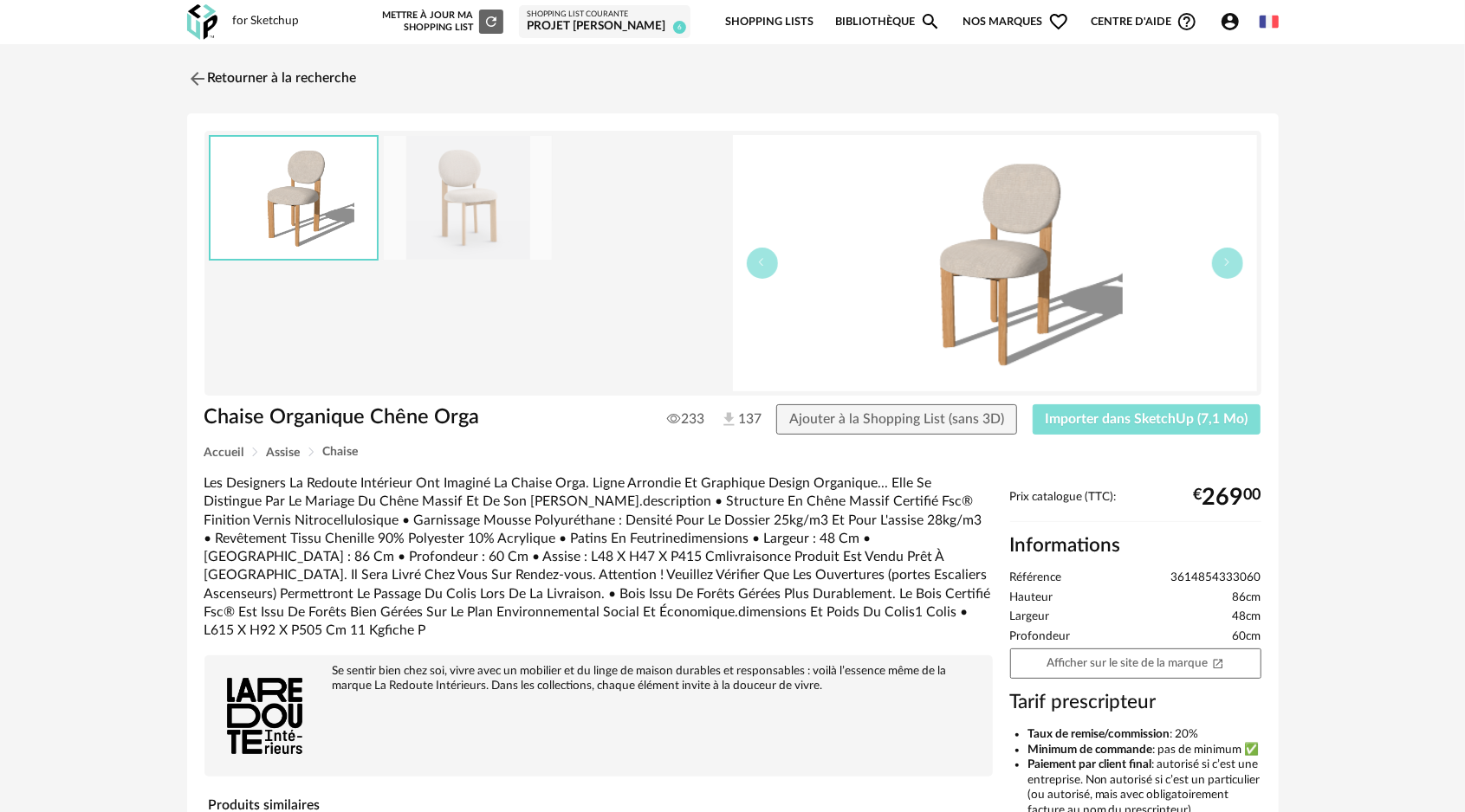
click at [1124, 416] on span "Importer dans SketchUp (7,1 Mo)" at bounding box center [1147, 419] width 203 height 14
click at [196, 78] on img at bounding box center [195, 78] width 25 height 25
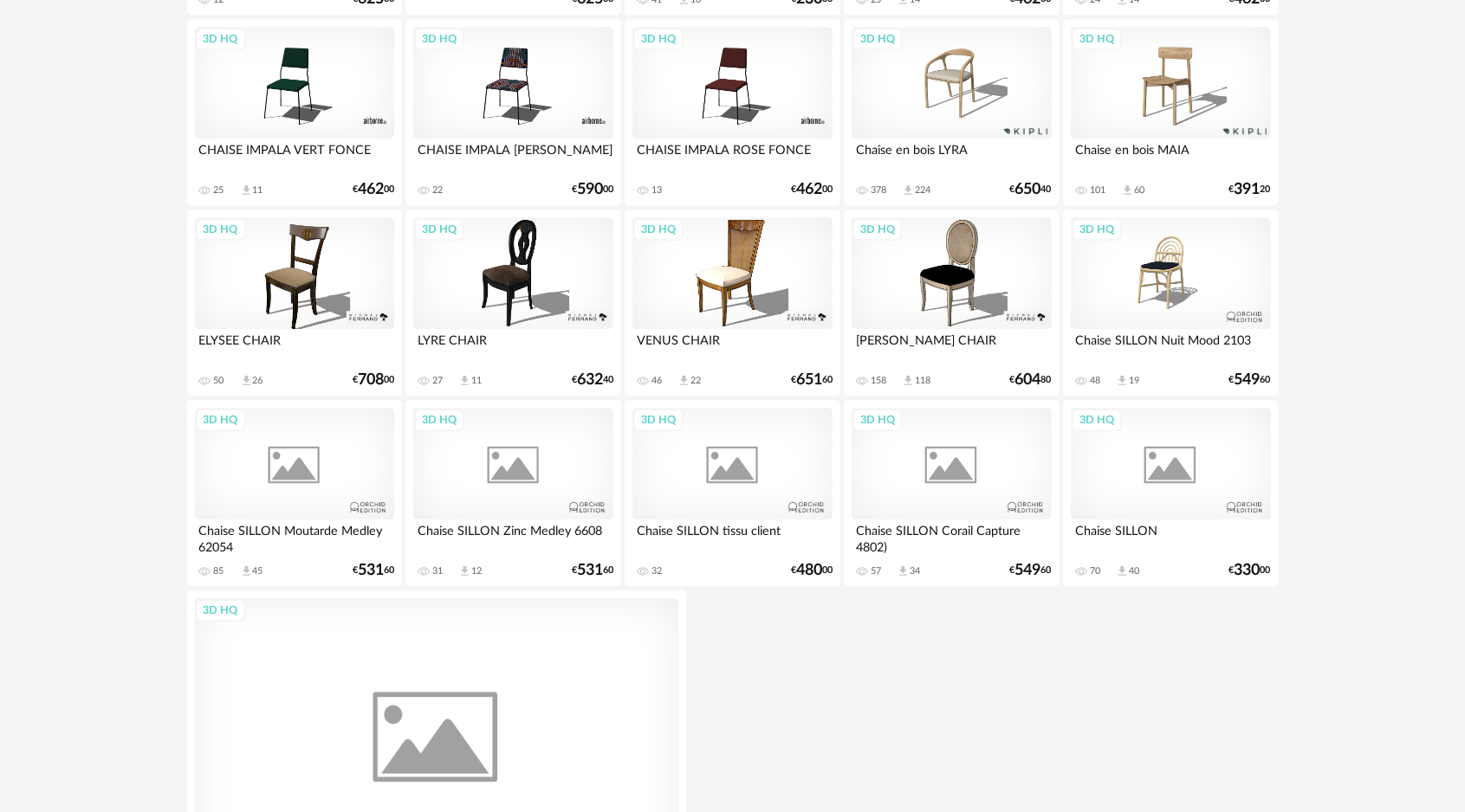
scroll to position [3331, 0]
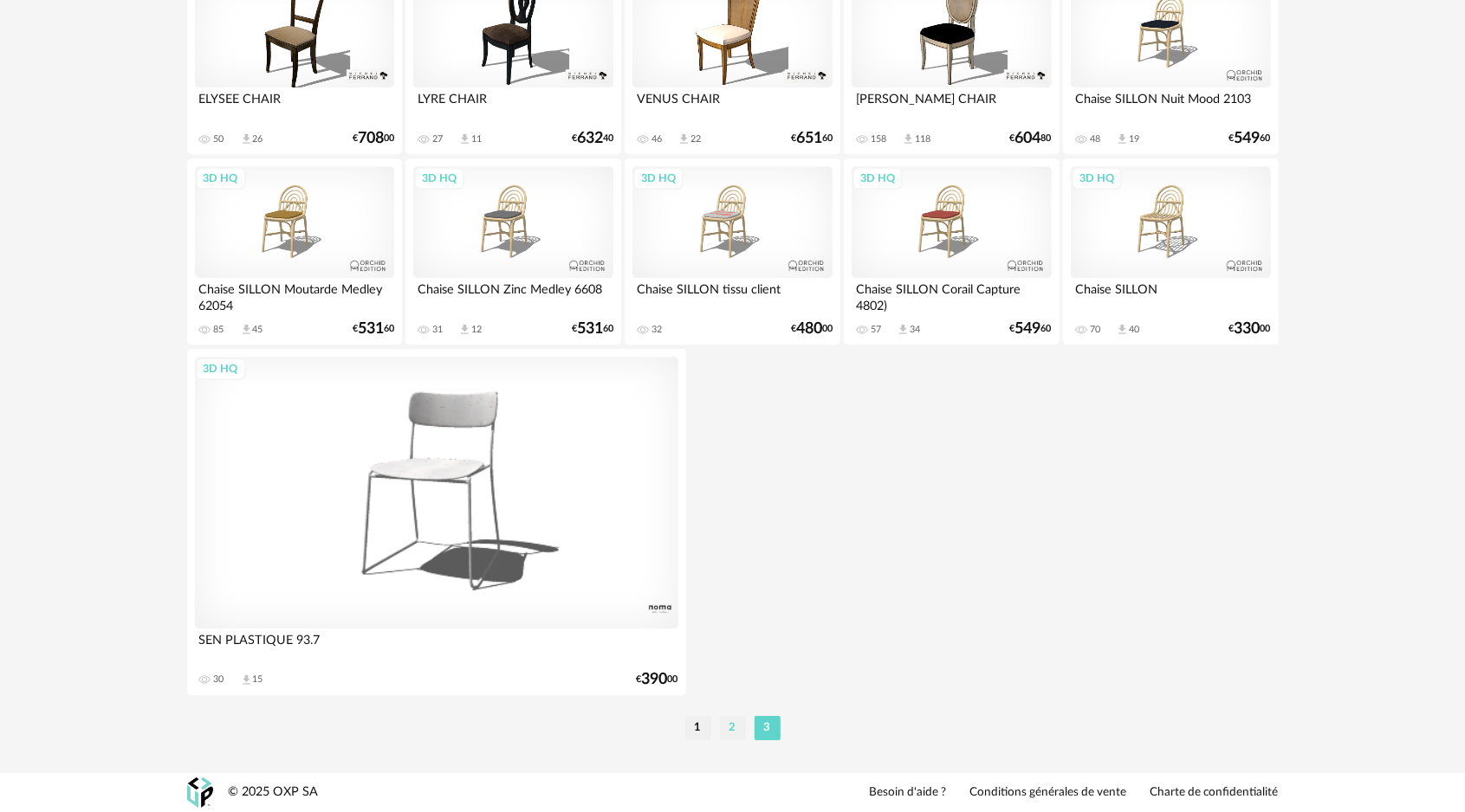
click at [731, 726] on li "2" at bounding box center [733, 728] width 26 height 24
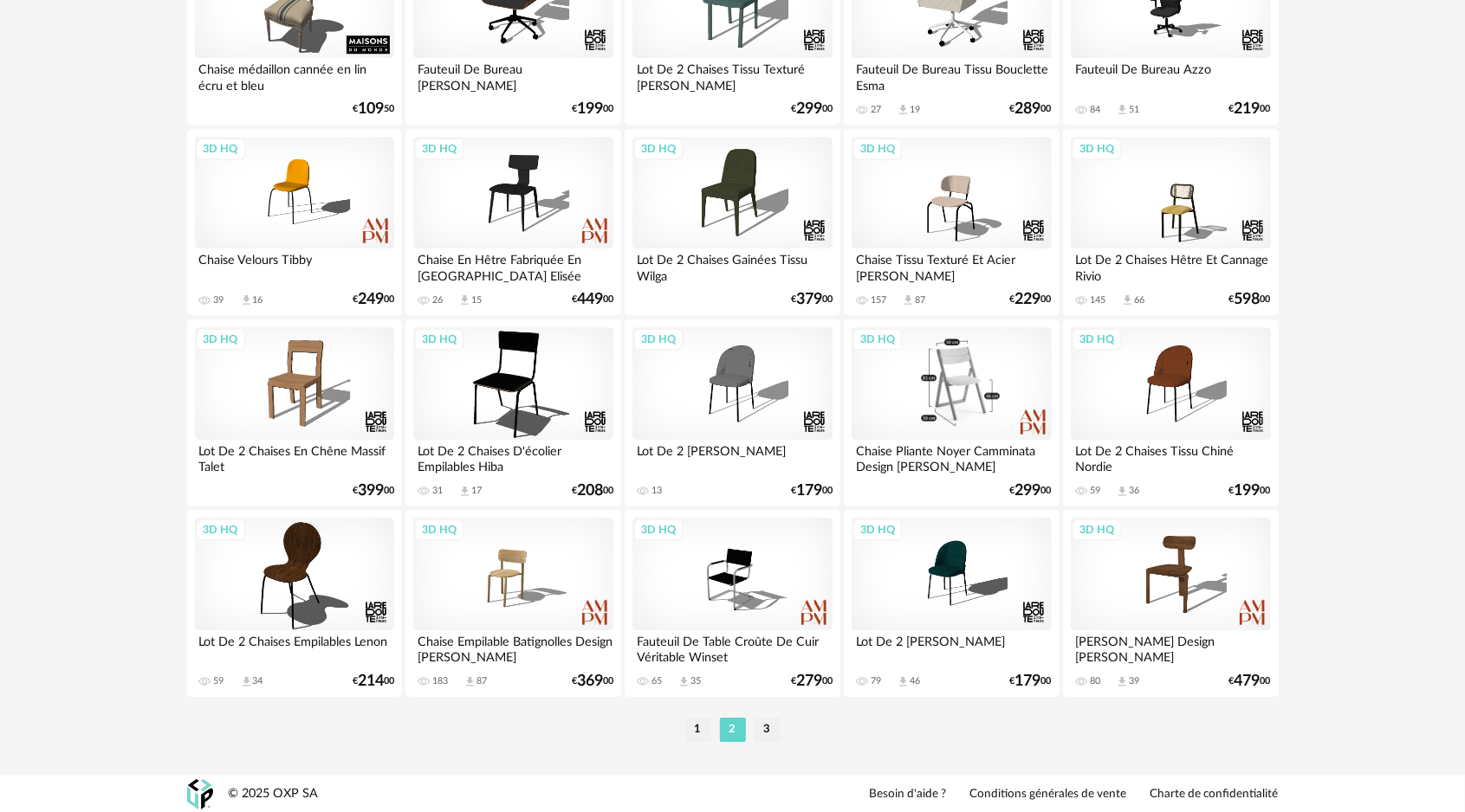
scroll to position [3362, 0]
click at [755, 601] on div "3D HQ" at bounding box center [732, 573] width 199 height 112
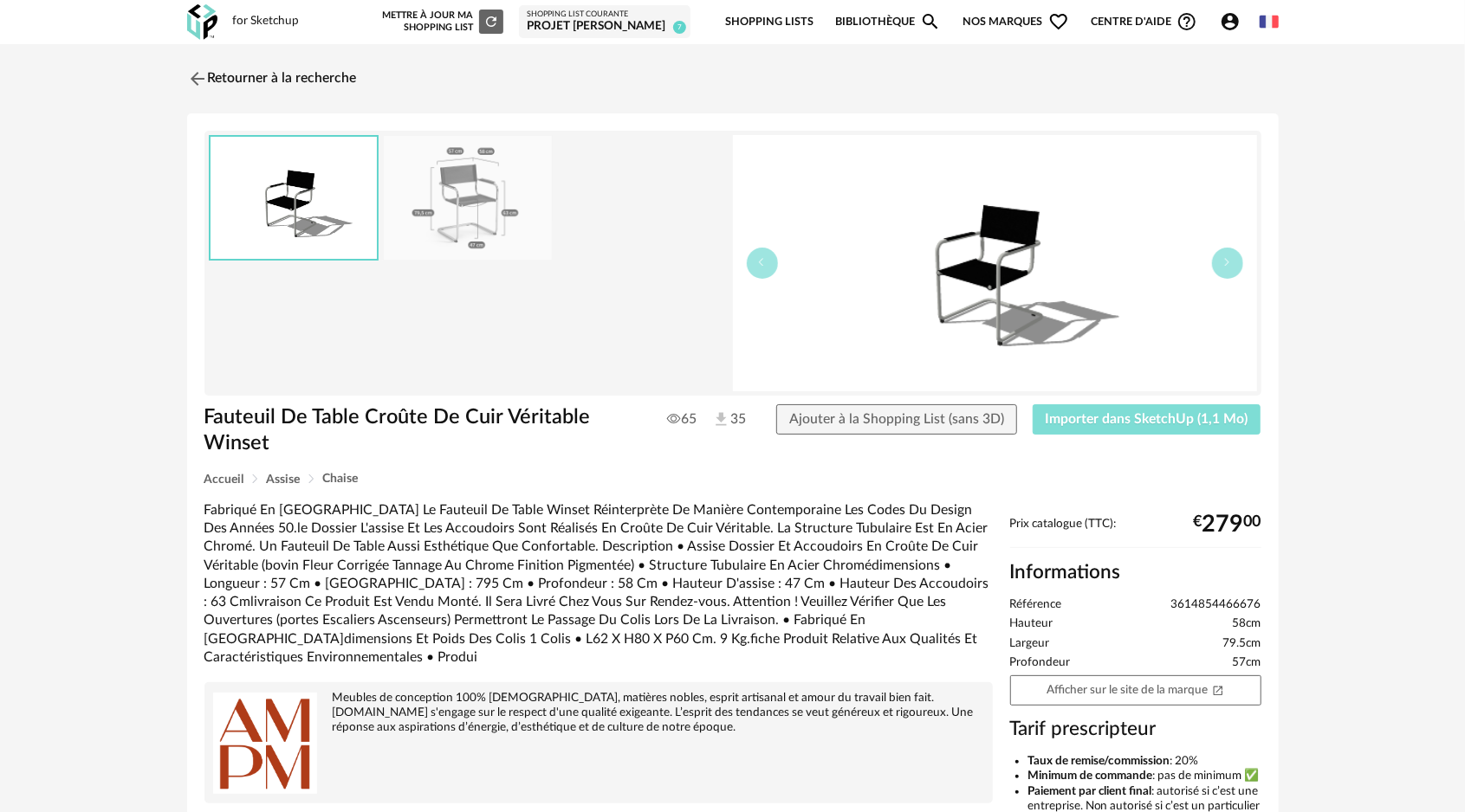
click at [1131, 430] on button "Importer dans SketchUp (1,1 Mo)" at bounding box center [1147, 420] width 229 height 31
click at [200, 80] on img at bounding box center [195, 78] width 25 height 25
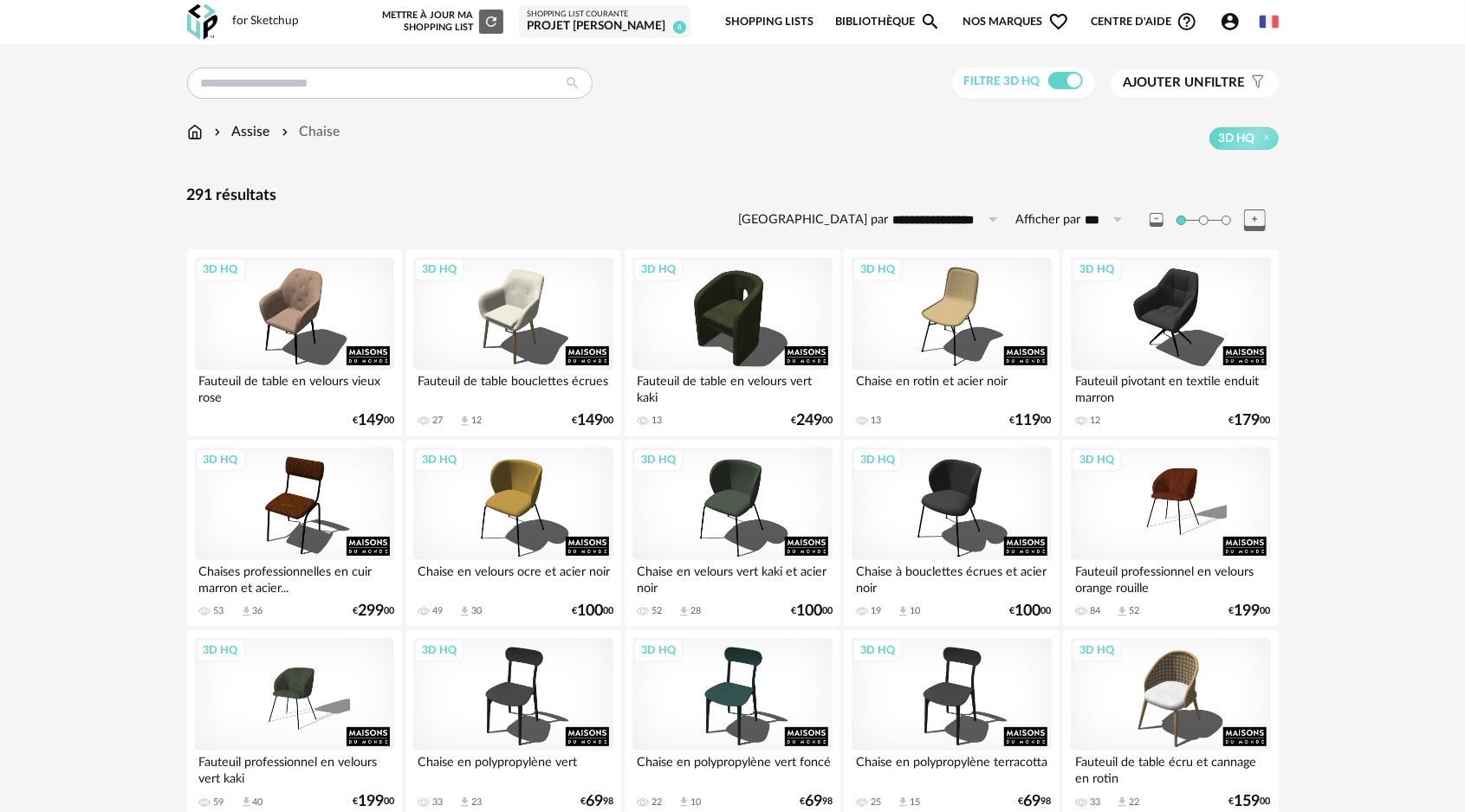
click at [197, 136] on img at bounding box center [194, 132] width 16 height 20
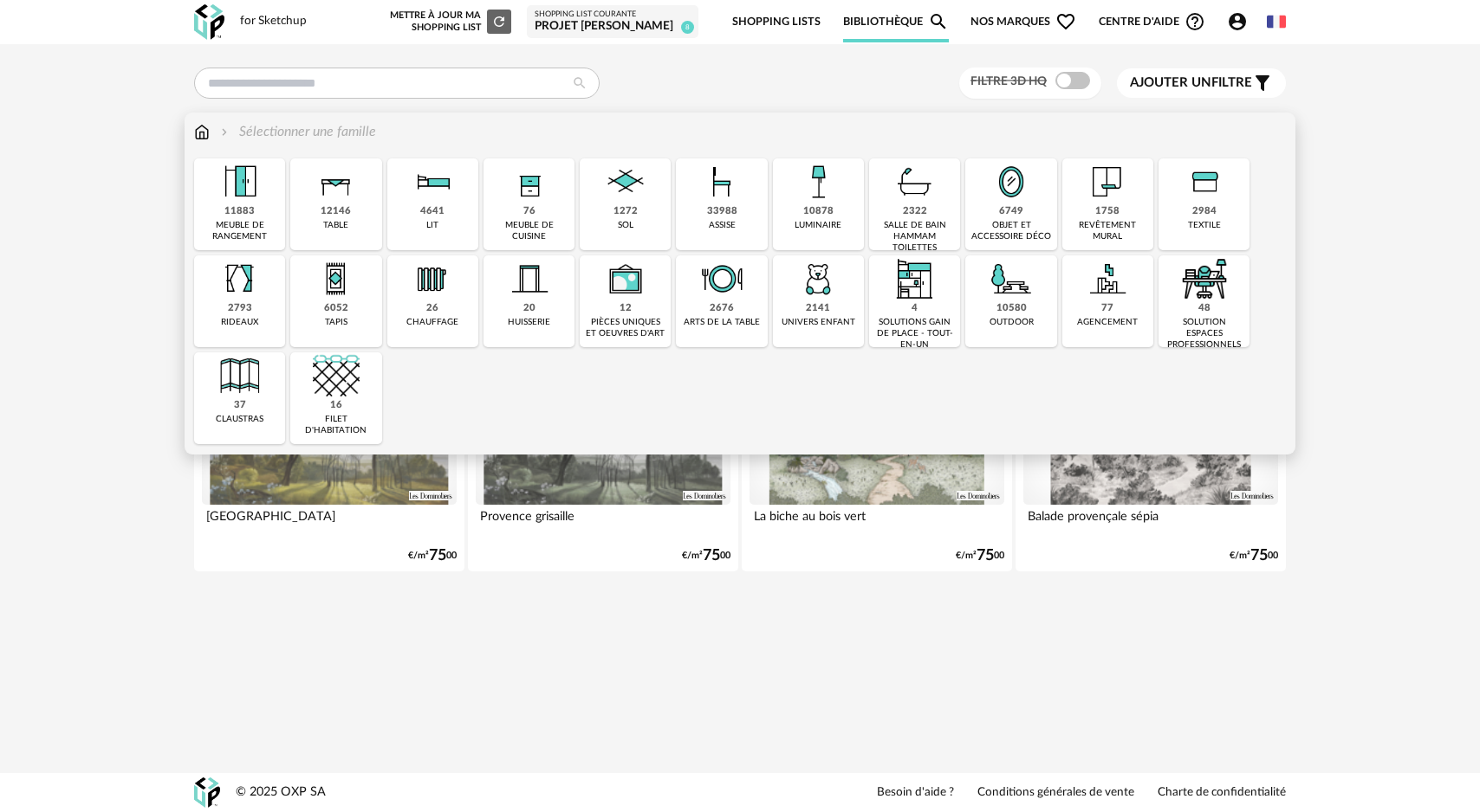
click at [339, 203] on img at bounding box center [337, 182] width 47 height 47
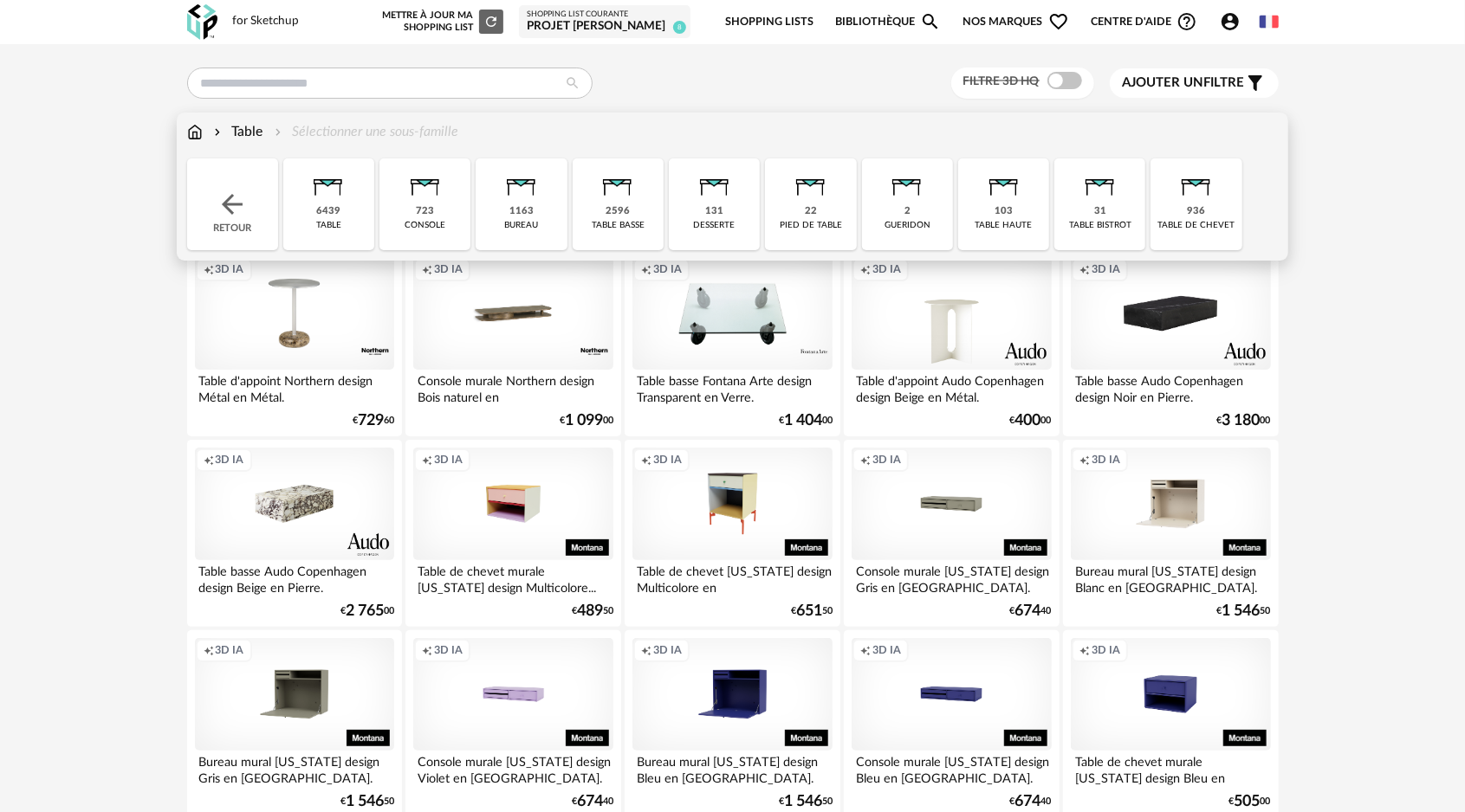
click at [345, 205] on img at bounding box center [328, 182] width 47 height 47
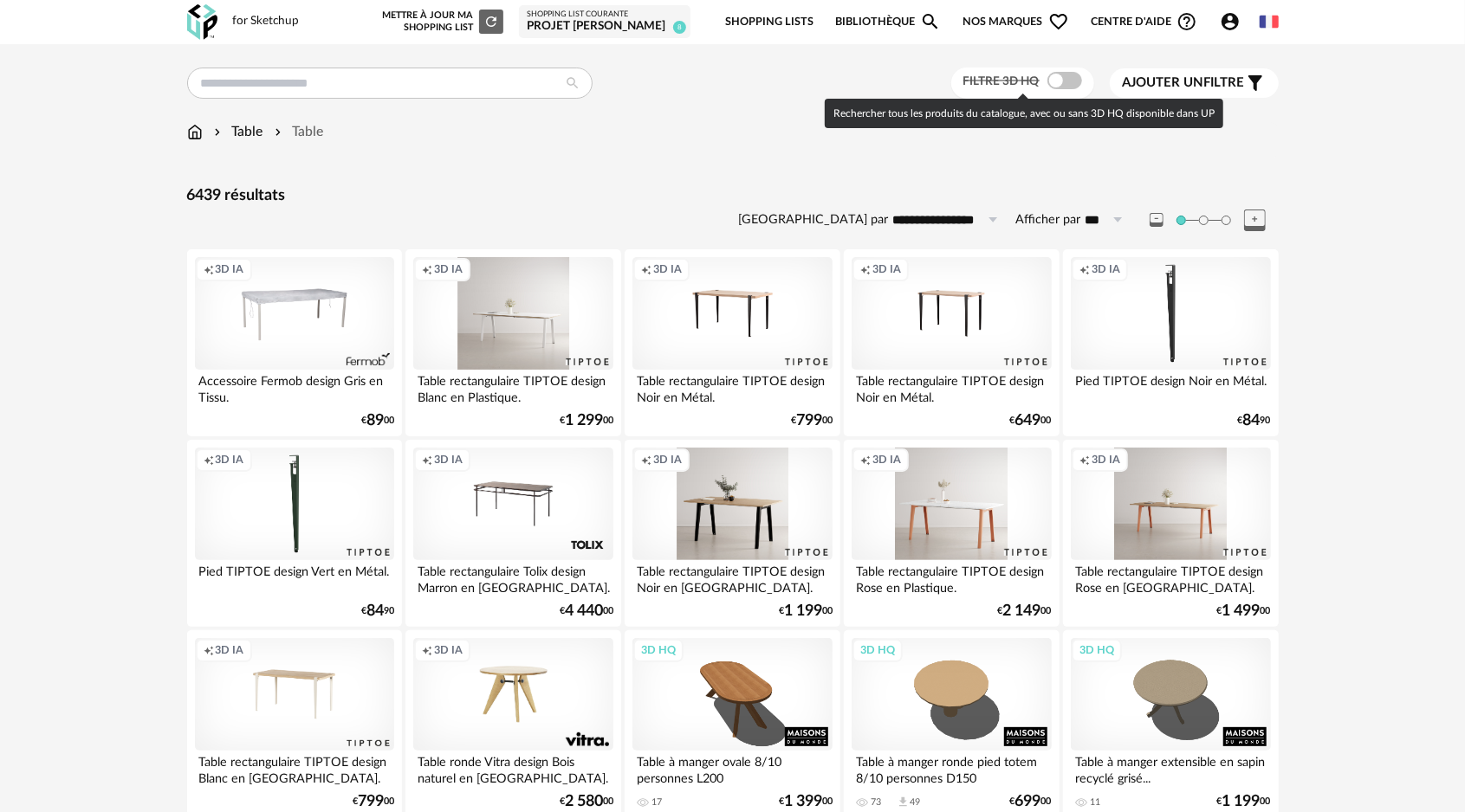
click at [1049, 86] on span at bounding box center [1064, 80] width 35 height 18
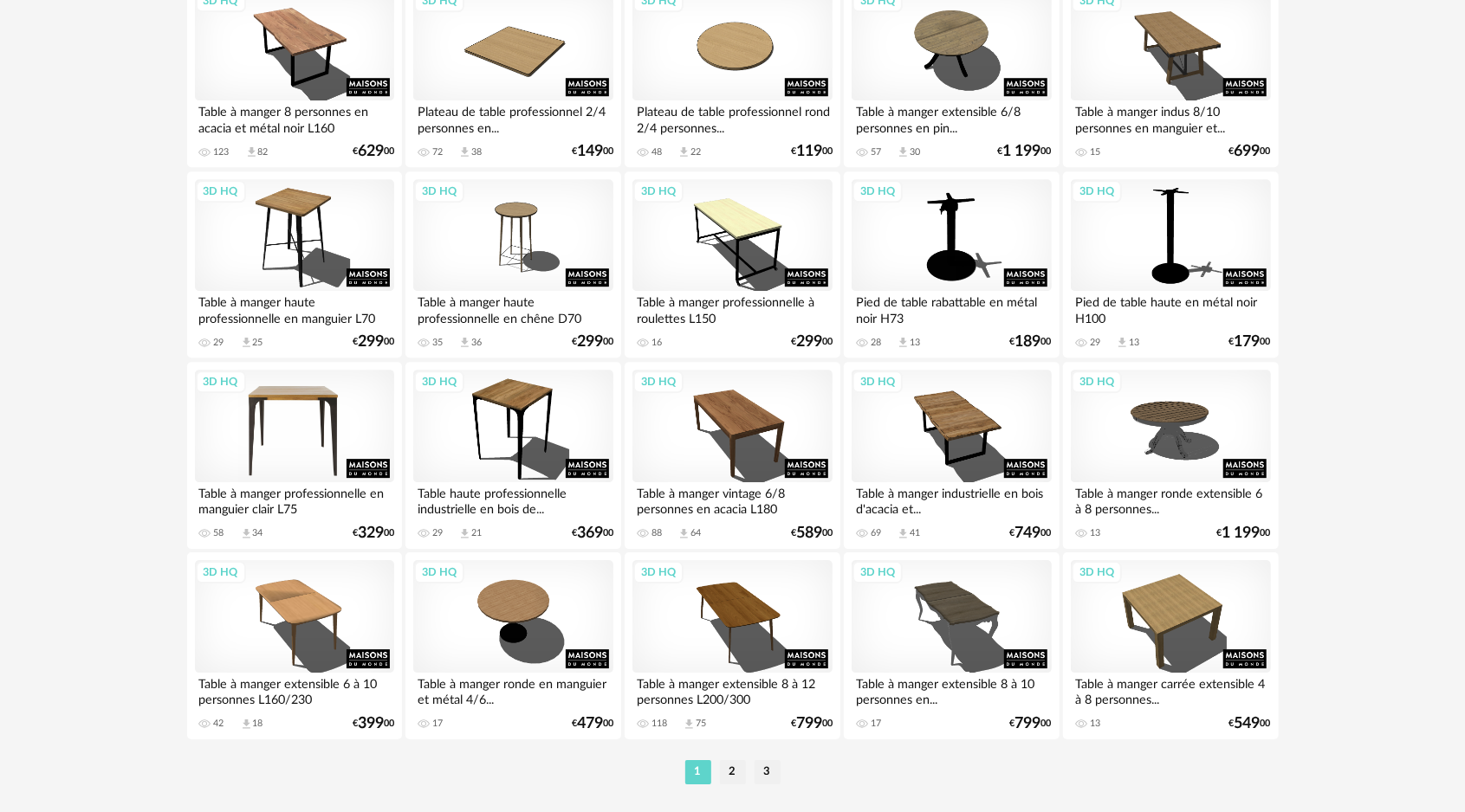
scroll to position [3362, 0]
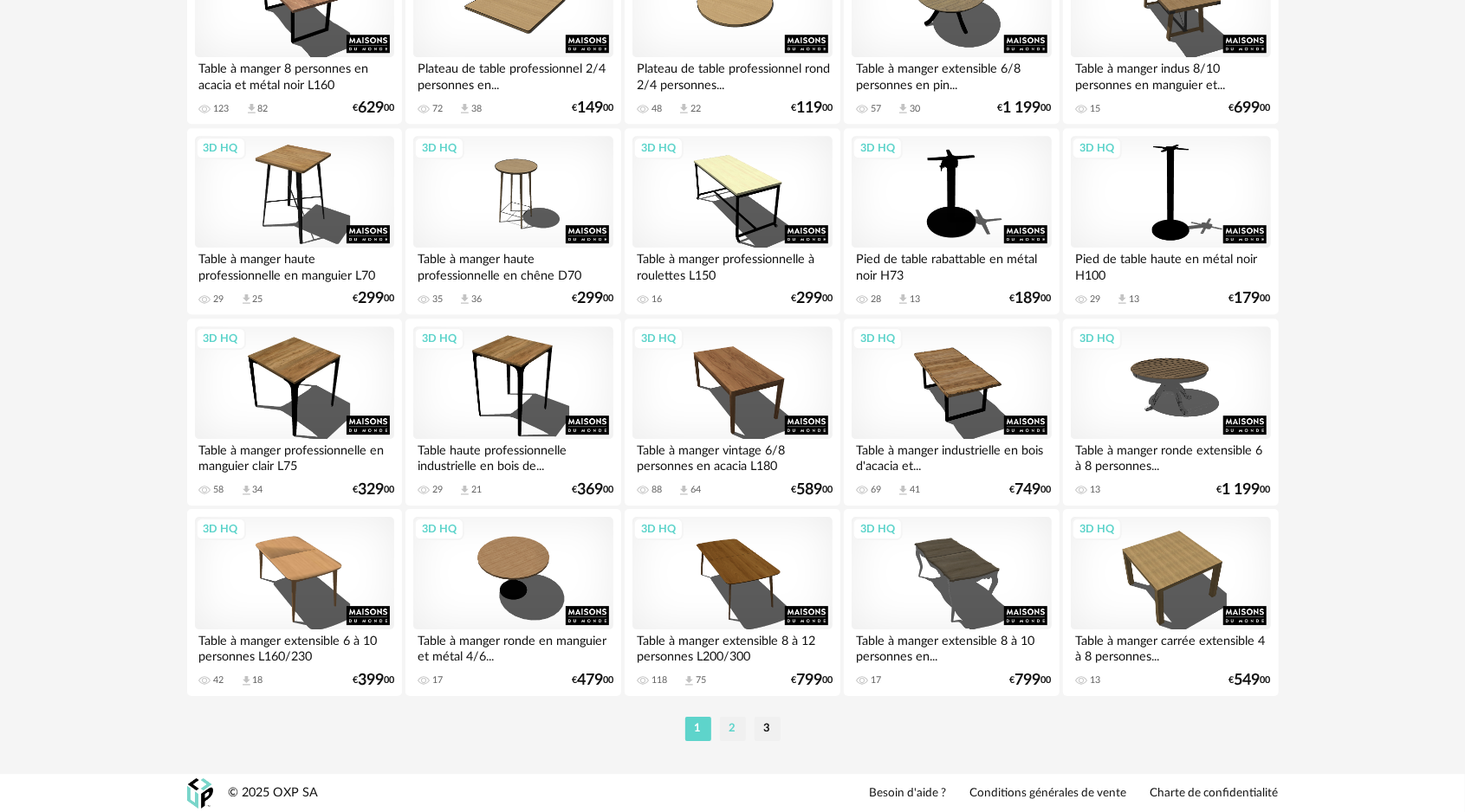
click at [729, 731] on li "2" at bounding box center [733, 729] width 26 height 24
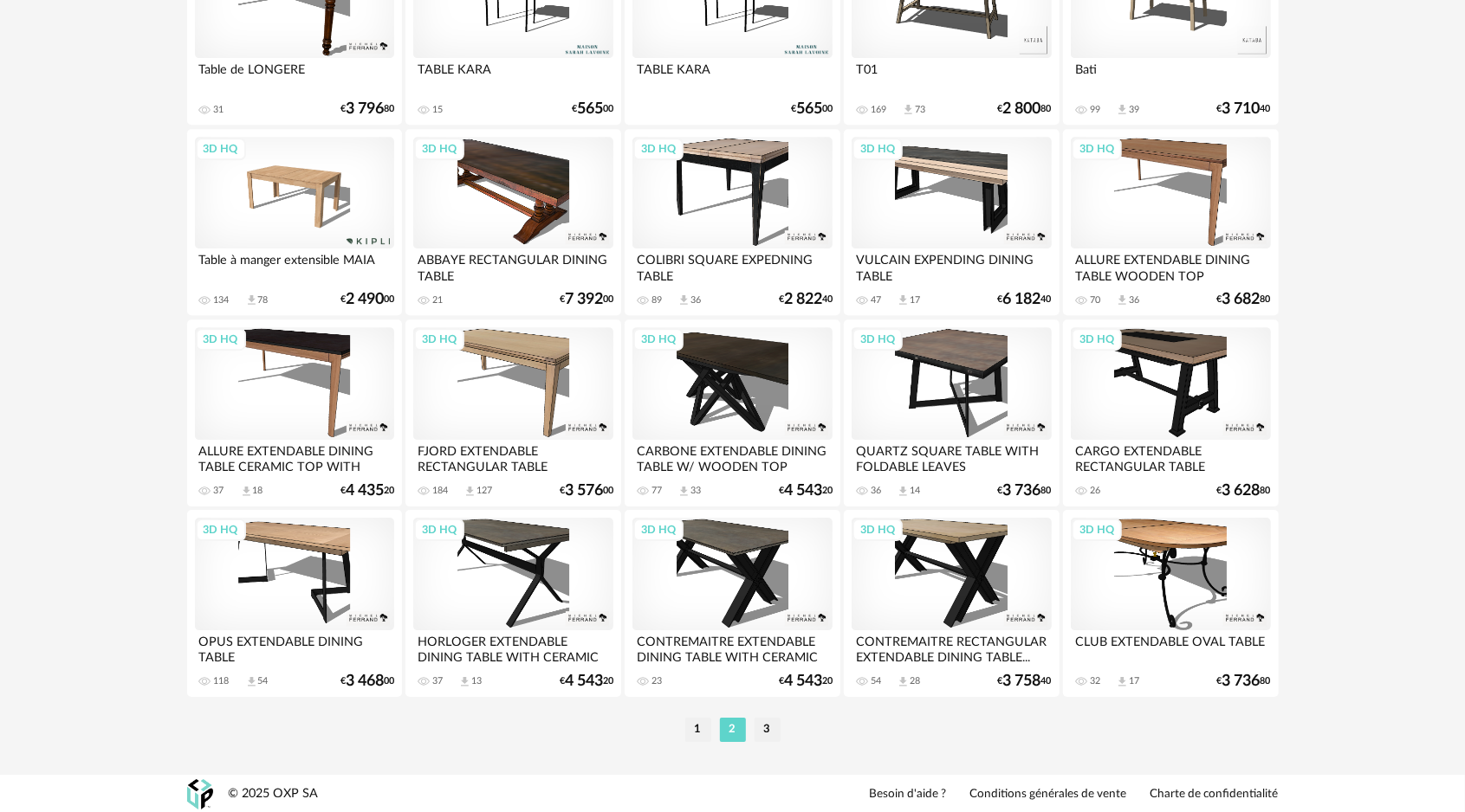
scroll to position [3362, 0]
click at [777, 726] on li "3" at bounding box center [768, 729] width 26 height 24
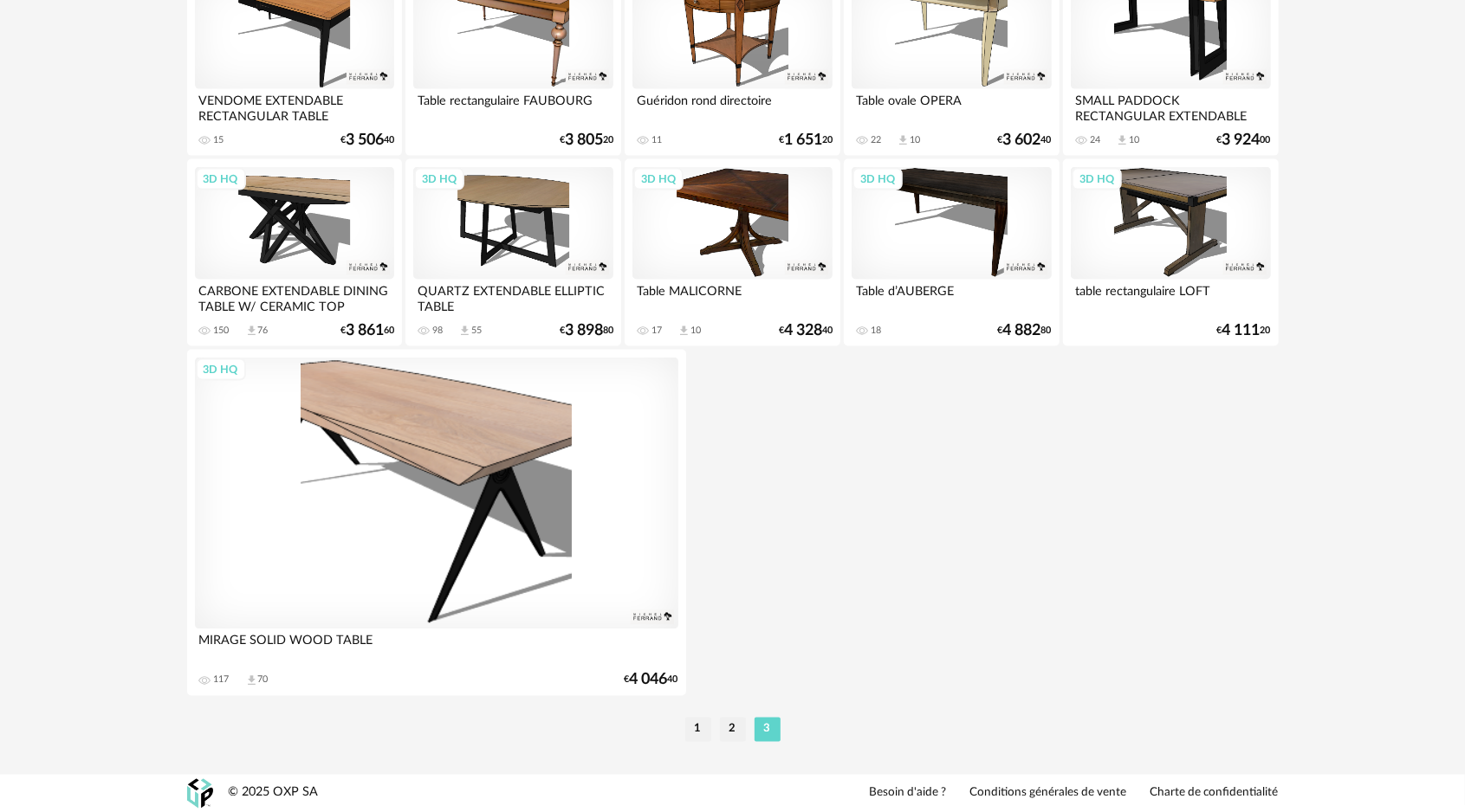
scroll to position [1616, 0]
click at [695, 731] on li "1" at bounding box center [698, 729] width 26 height 24
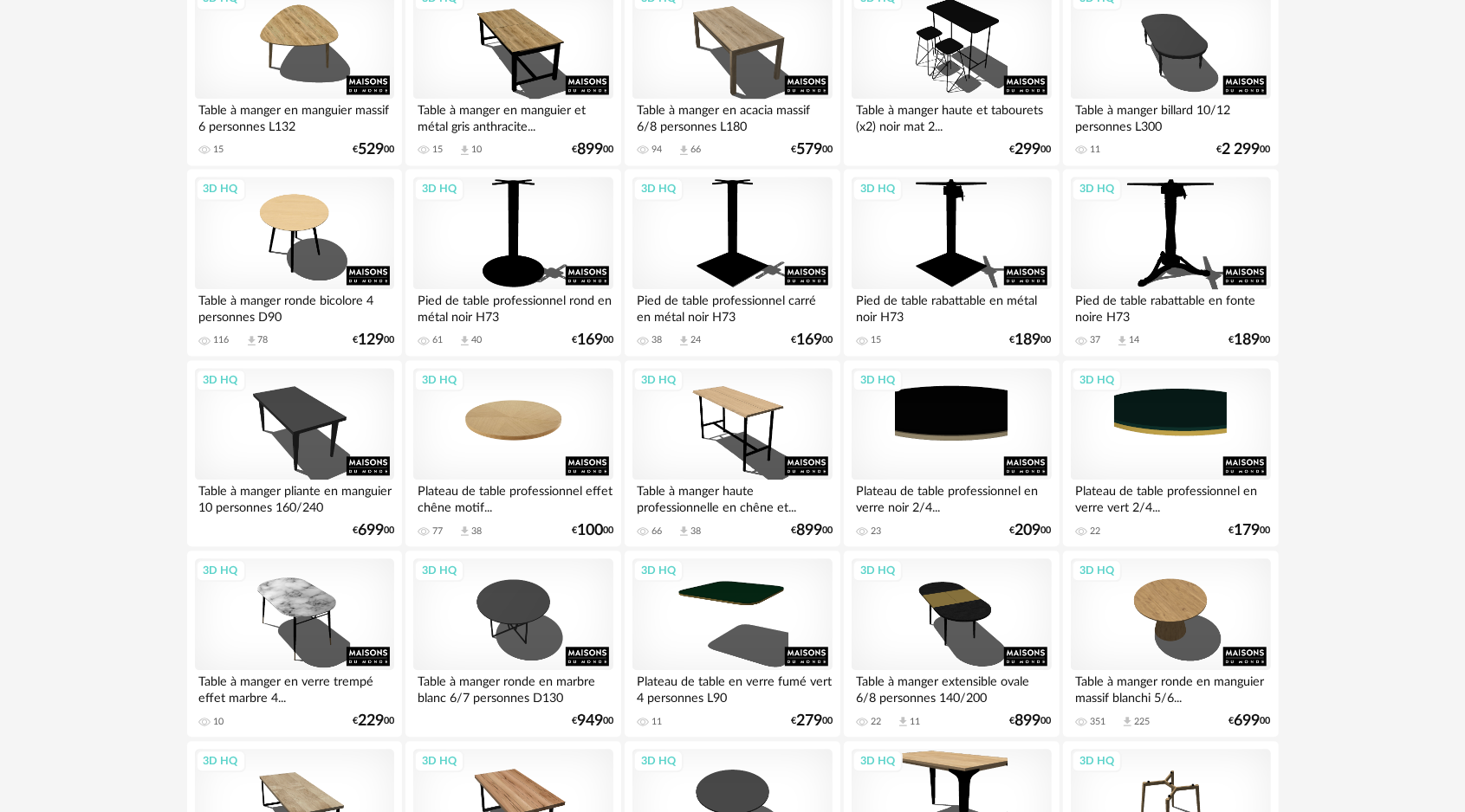
scroll to position [2512, 0]
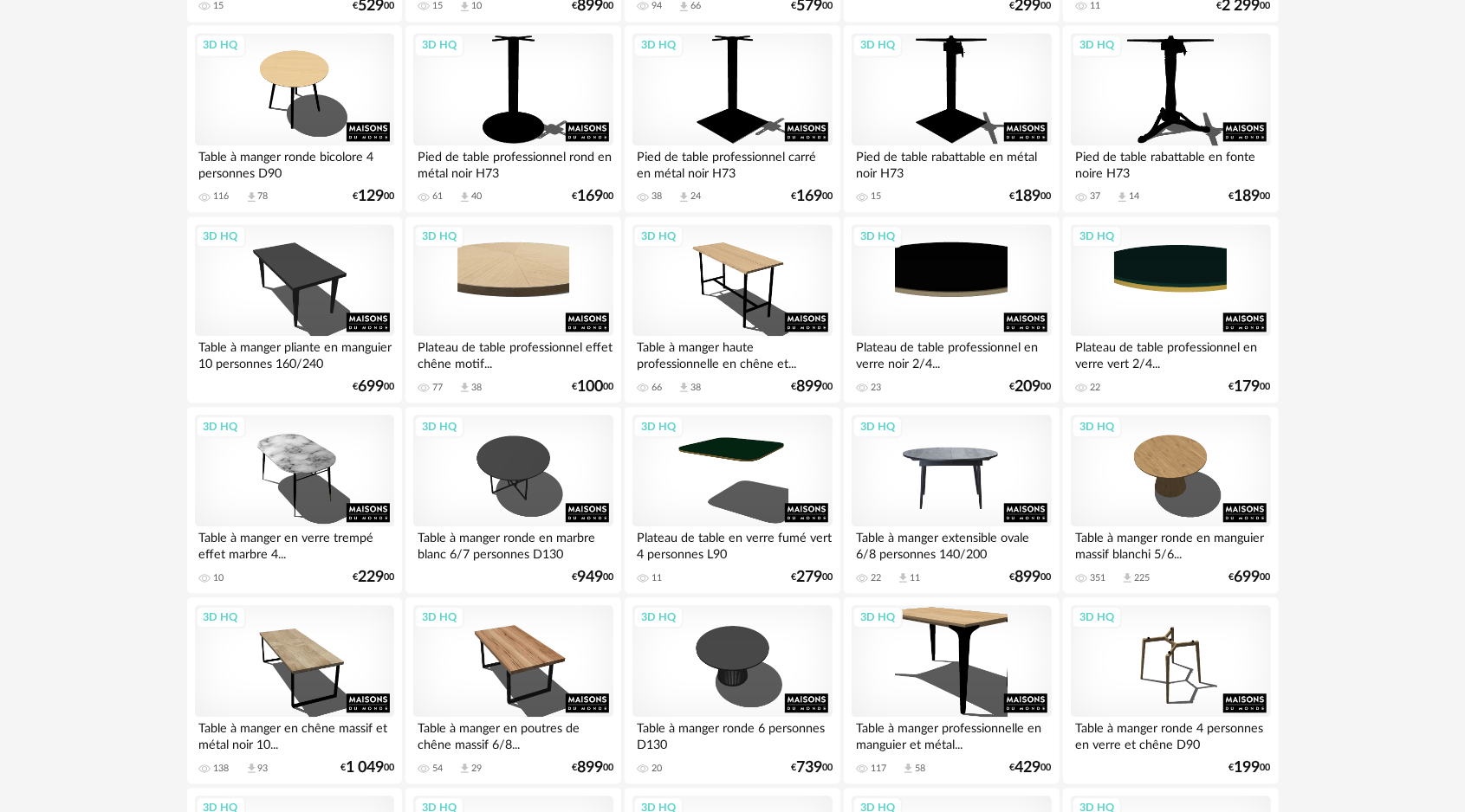
click at [969, 461] on div "3D HQ" at bounding box center [951, 471] width 199 height 112
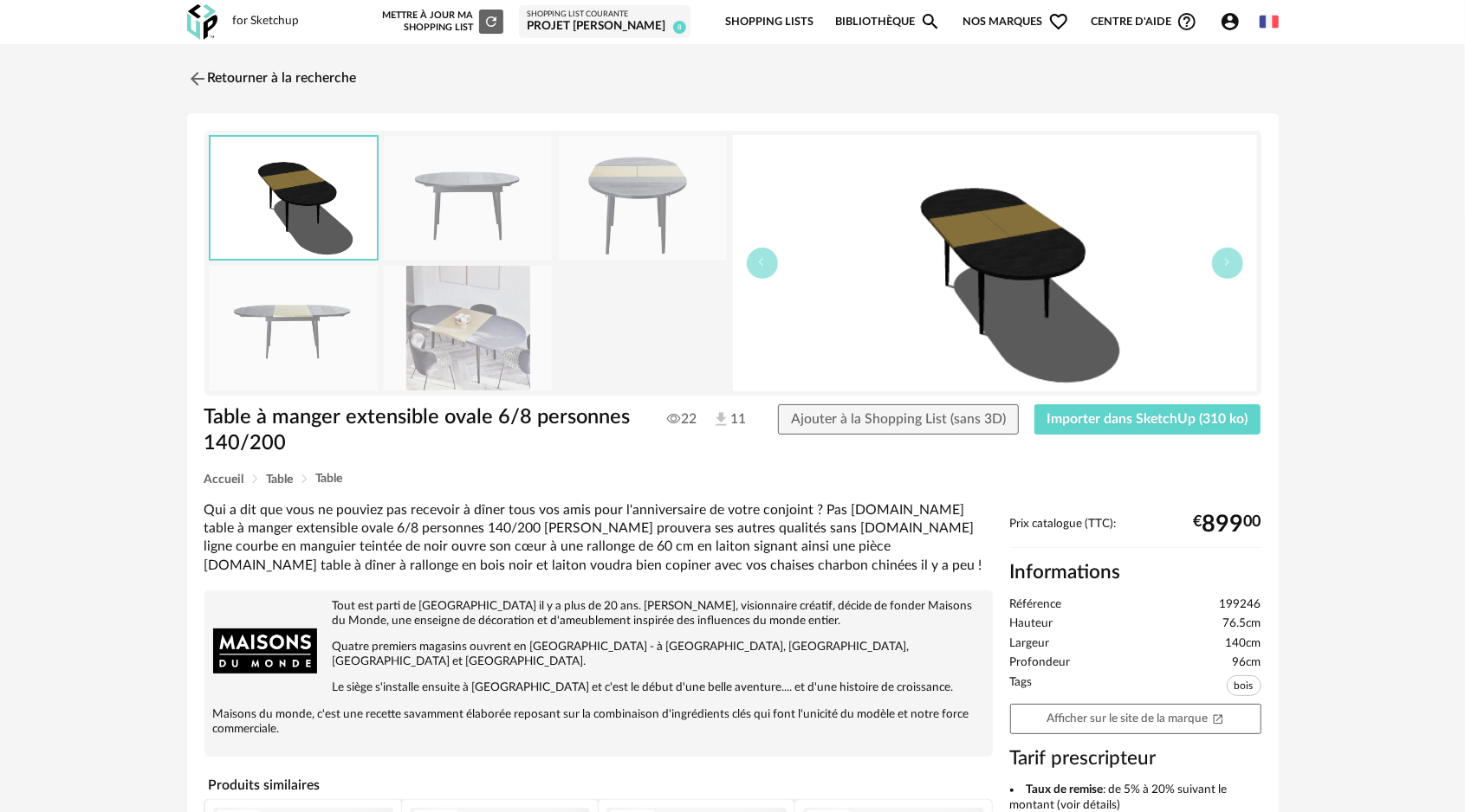
click at [450, 319] on img at bounding box center [468, 328] width 168 height 124
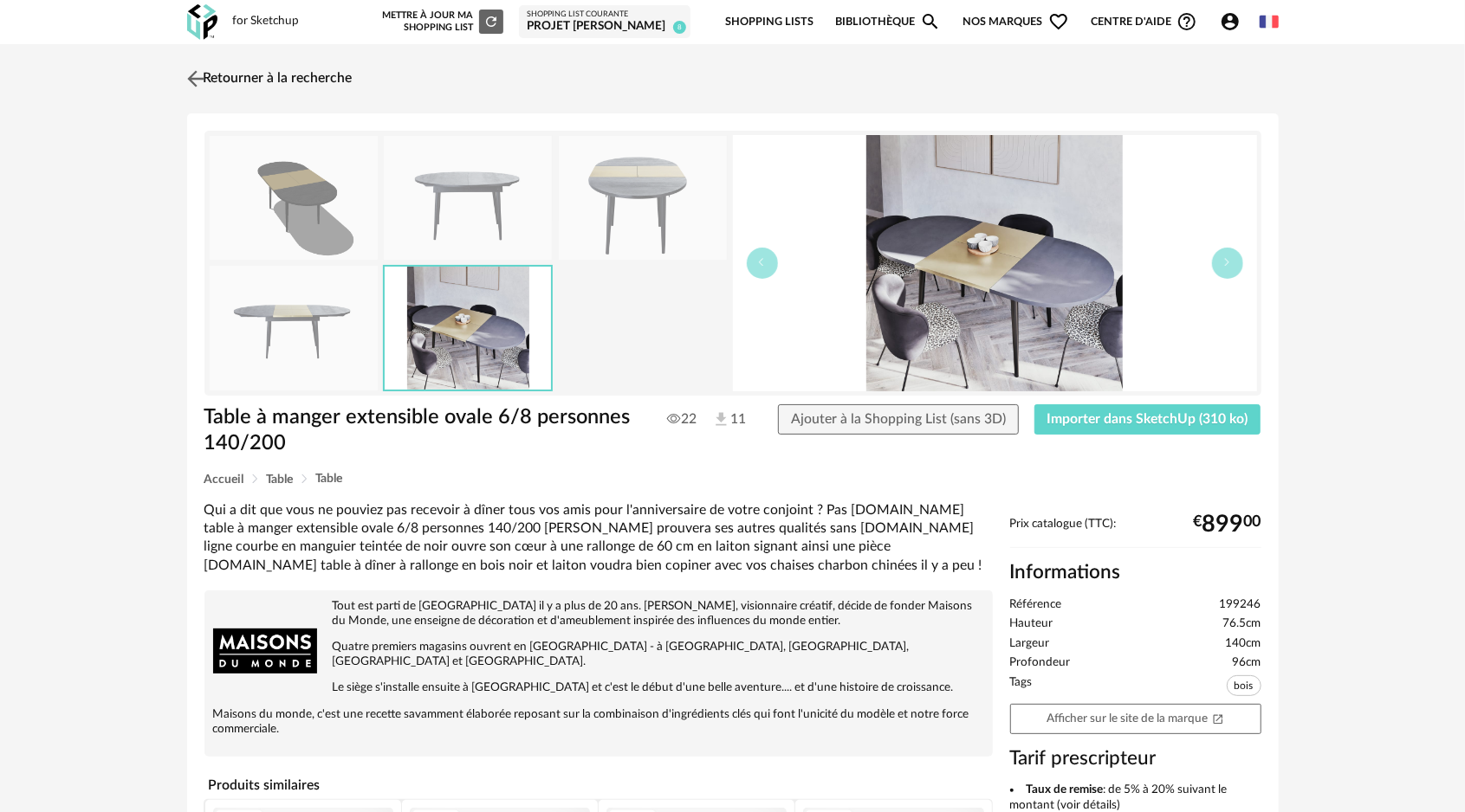
click at [207, 87] on img at bounding box center [195, 78] width 25 height 25
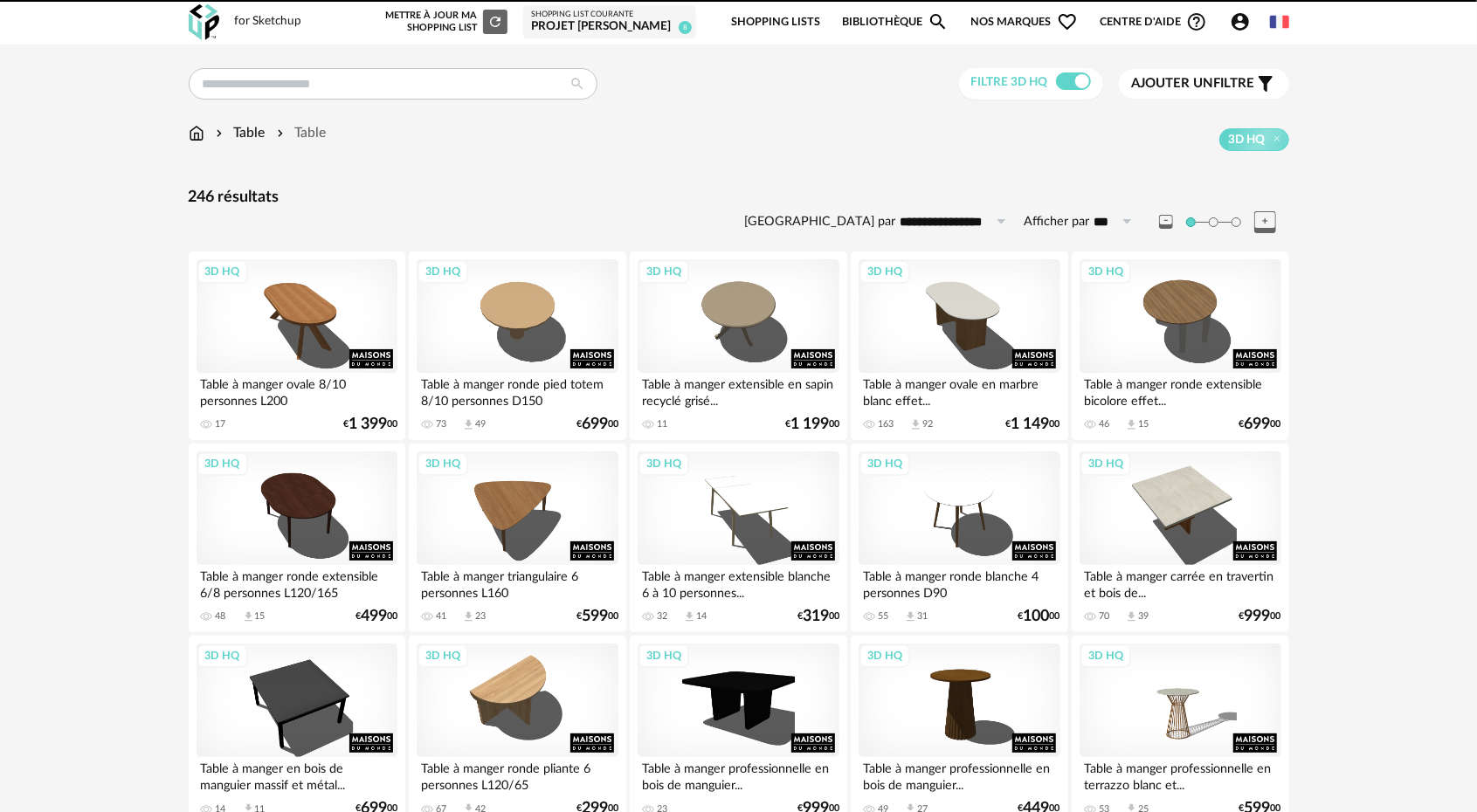
click at [189, 135] on img at bounding box center [196, 133] width 16 height 20
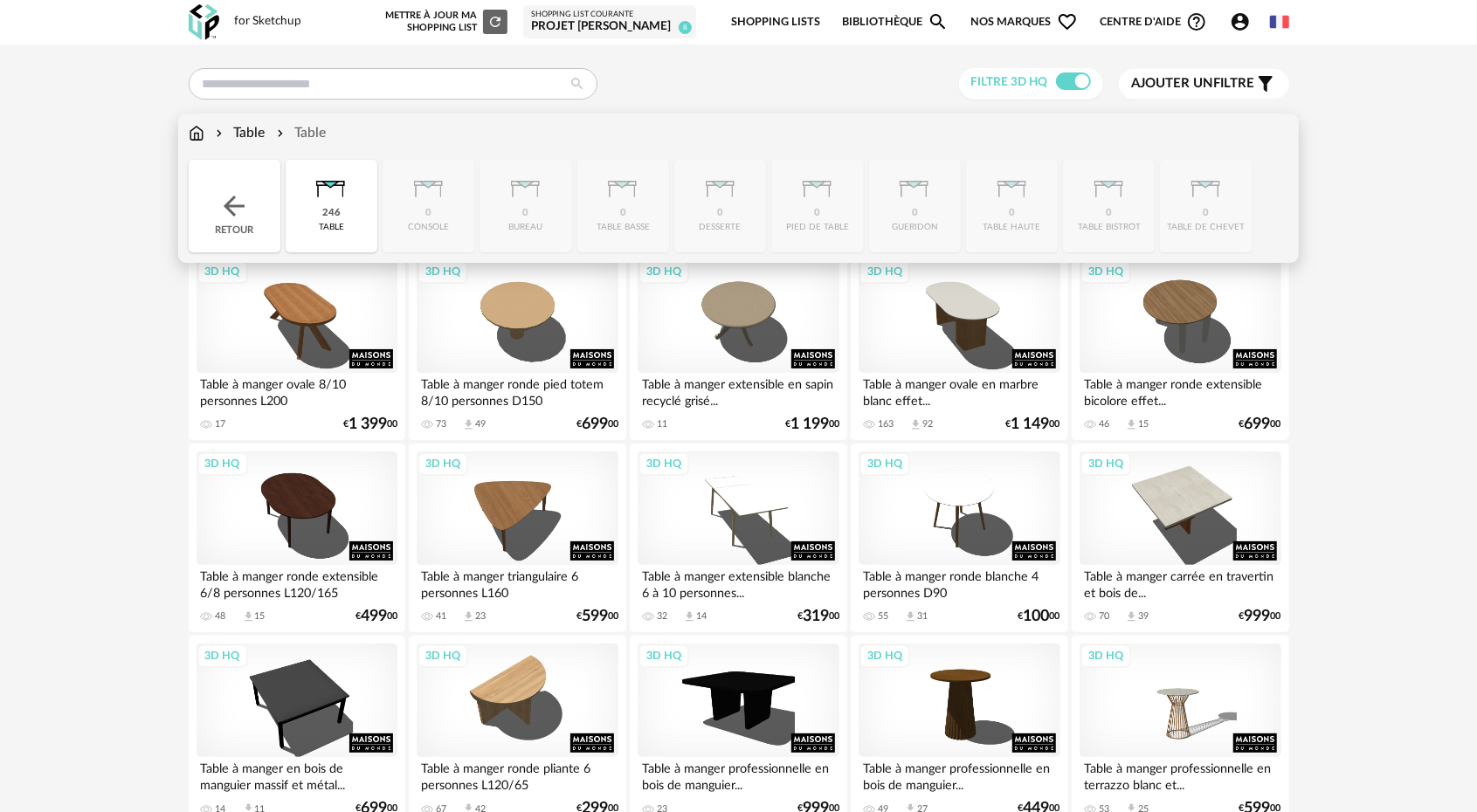
click at [197, 135] on img at bounding box center [196, 133] width 16 height 20
click at [238, 220] on img at bounding box center [234, 205] width 31 height 31
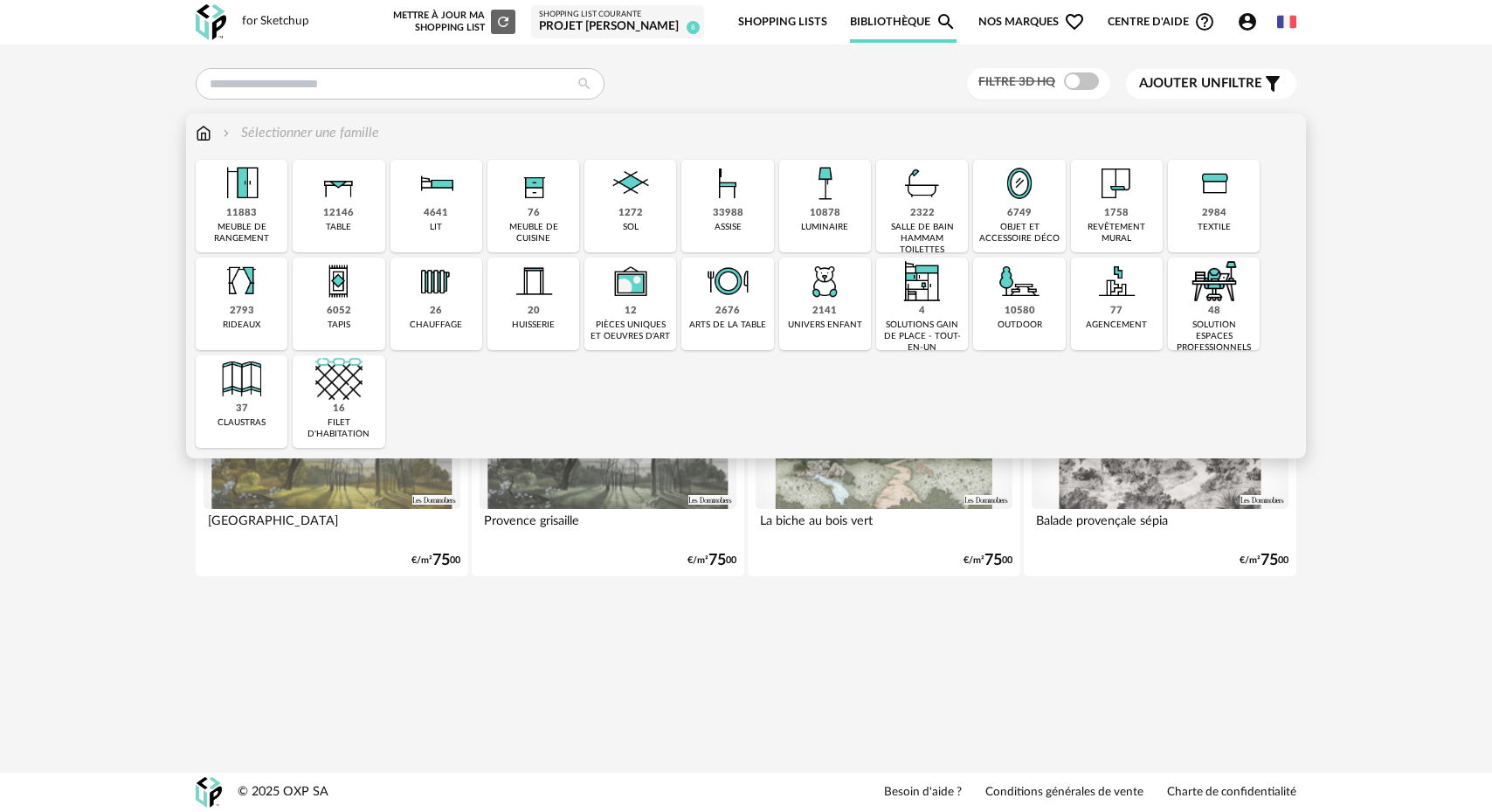
click at [820, 209] on div "10878" at bounding box center [825, 214] width 30 height 13
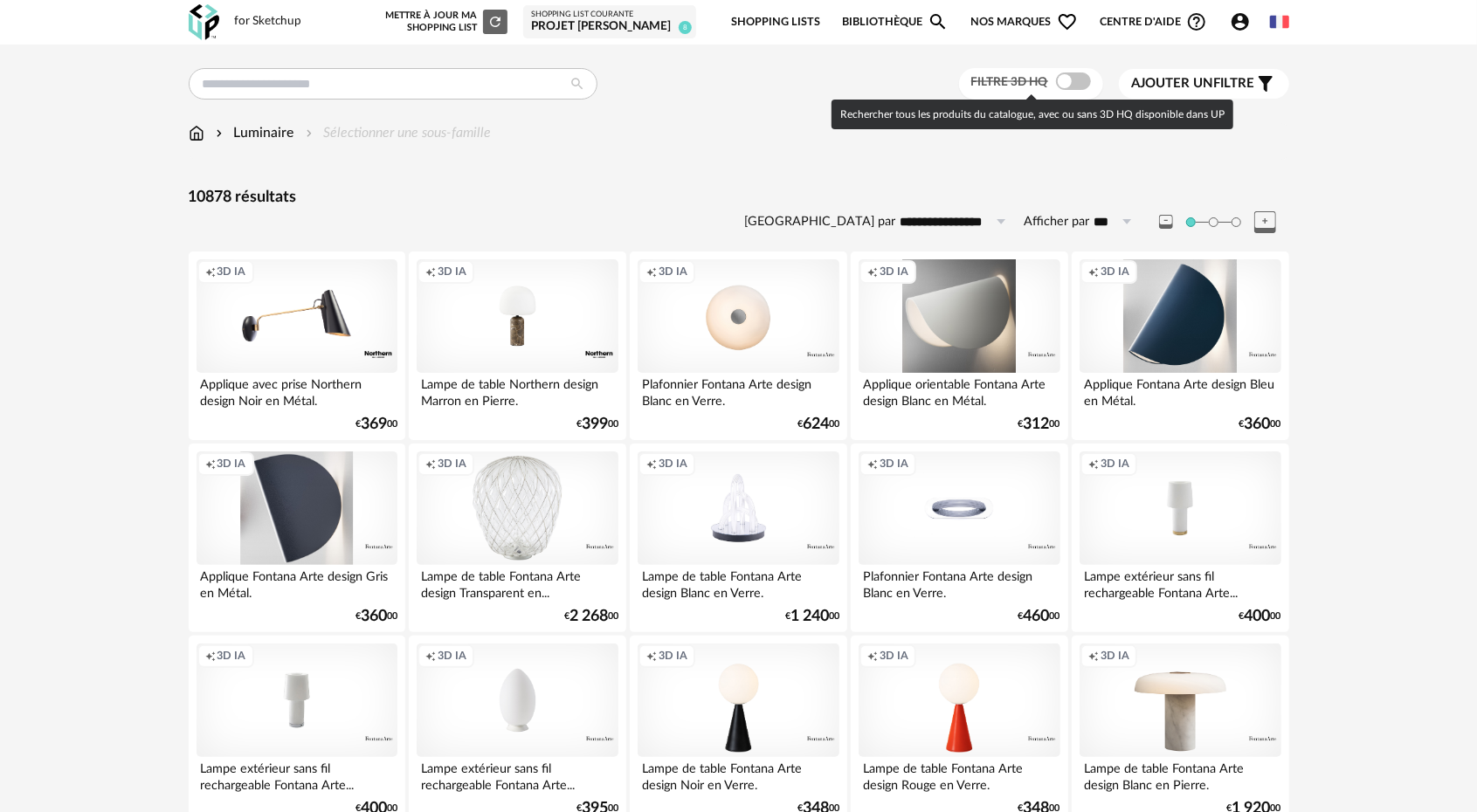
click at [1059, 82] on span at bounding box center [1073, 81] width 35 height 18
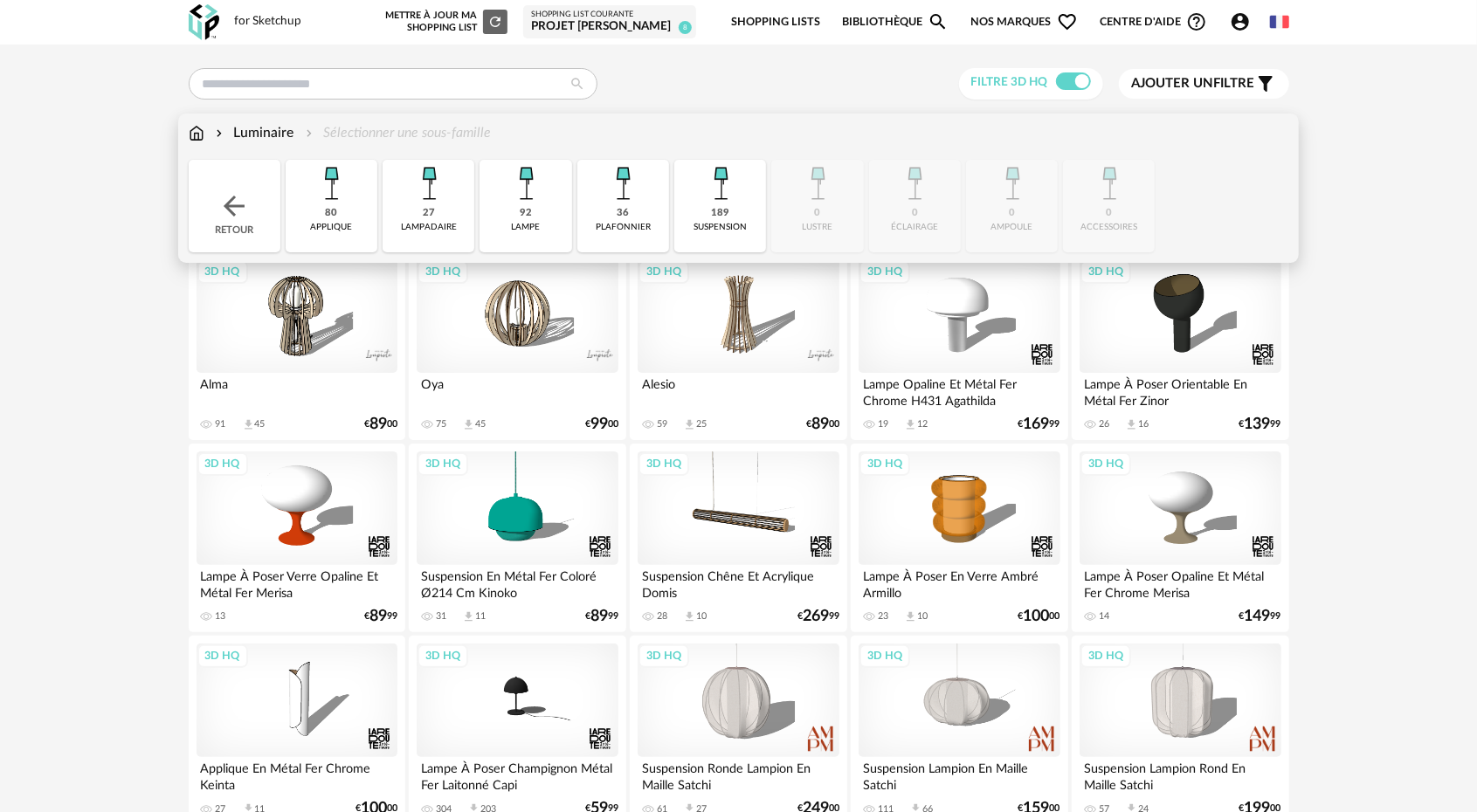
click at [425, 203] on img at bounding box center [429, 184] width 47 height 47
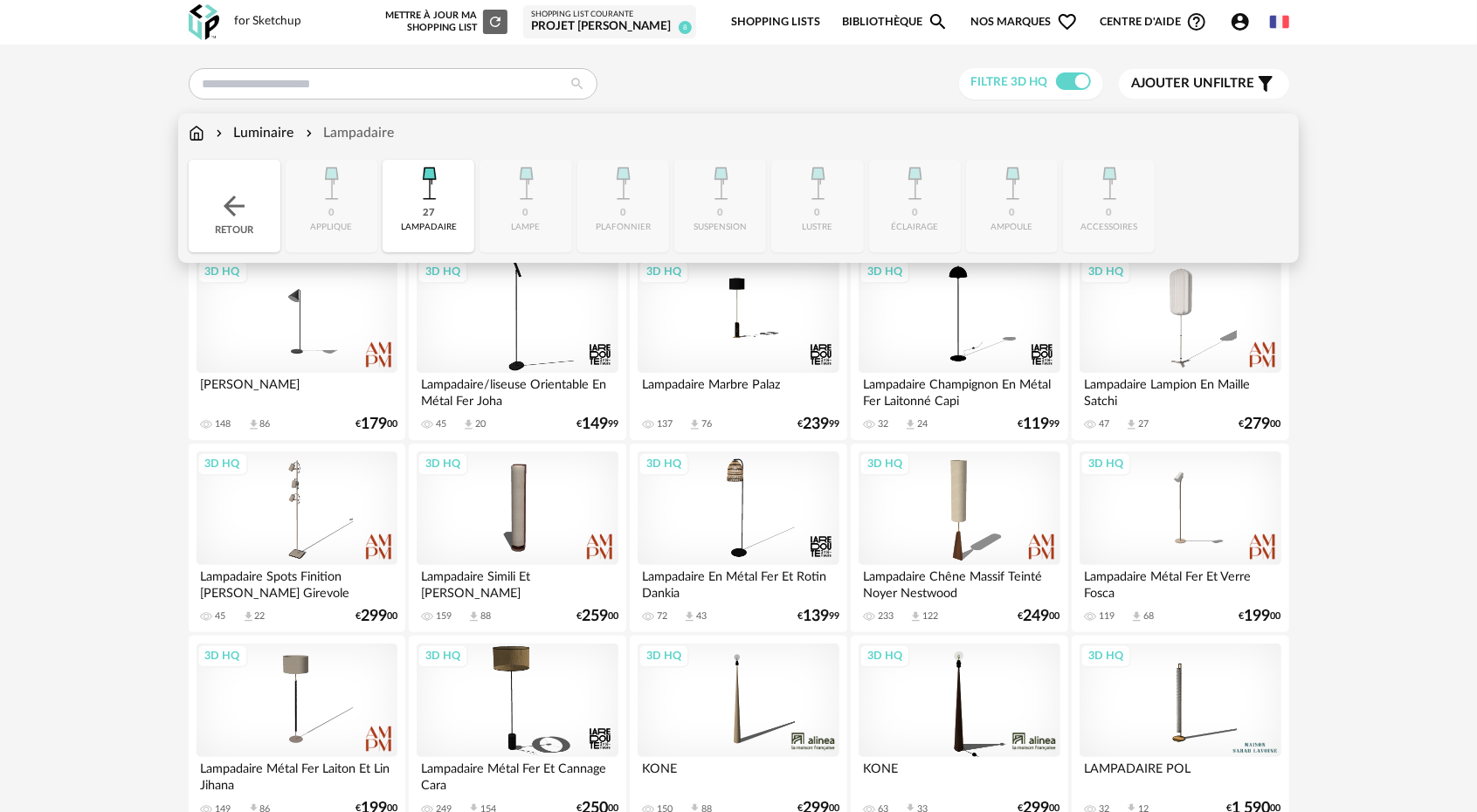
click at [428, 209] on div "27" at bounding box center [429, 214] width 12 height 13
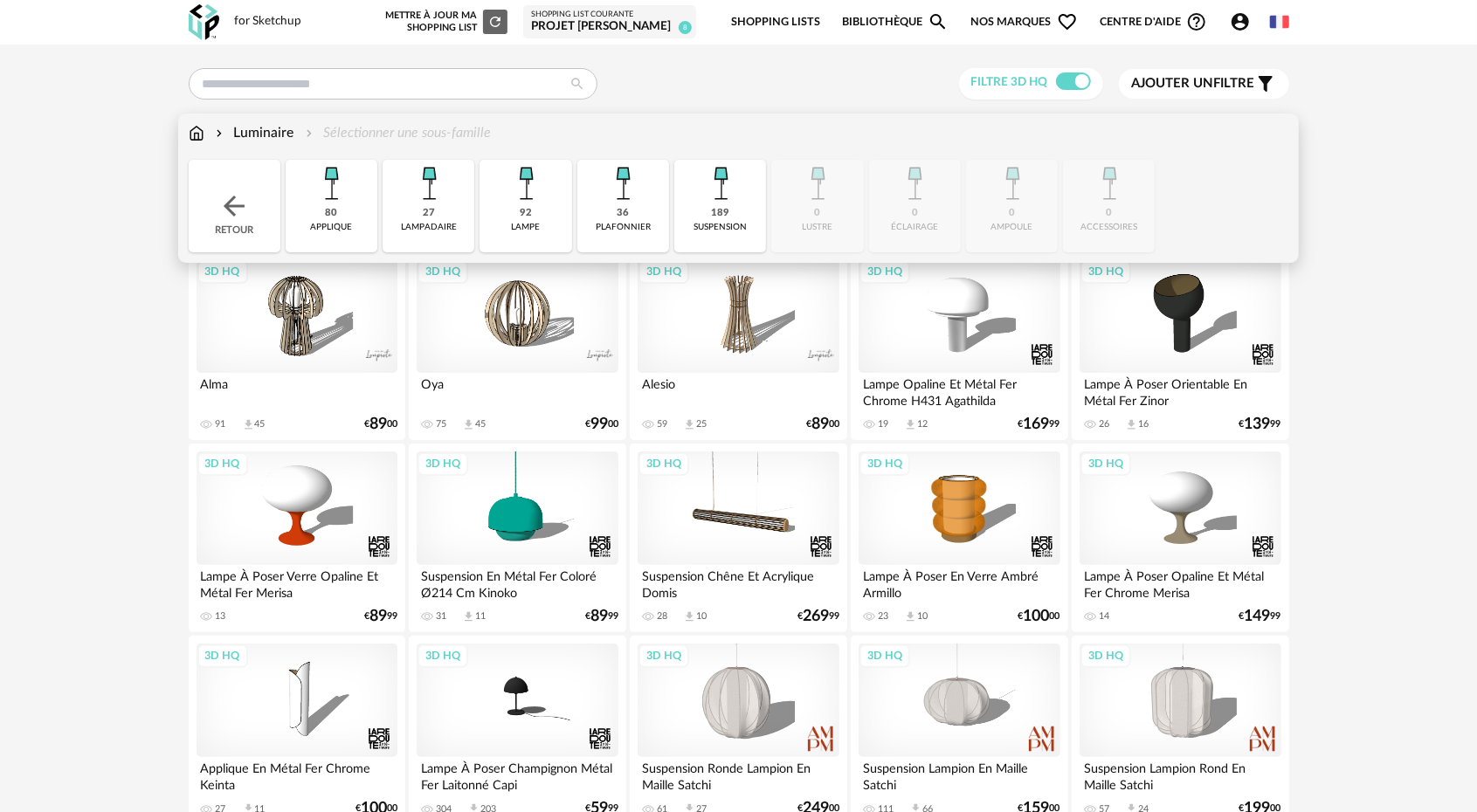
click at [432, 203] on img at bounding box center [429, 184] width 47 height 47
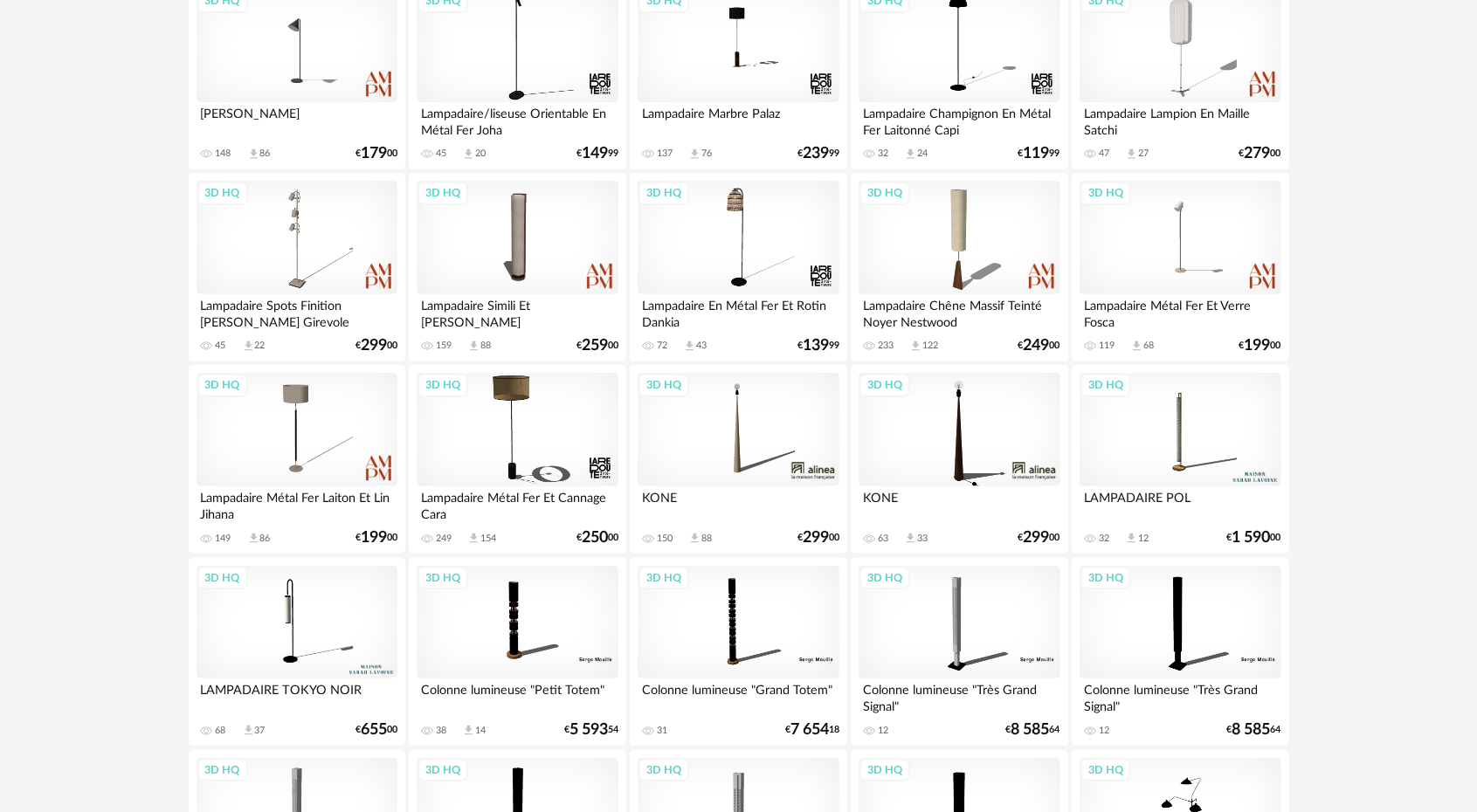
scroll to position [262, 0]
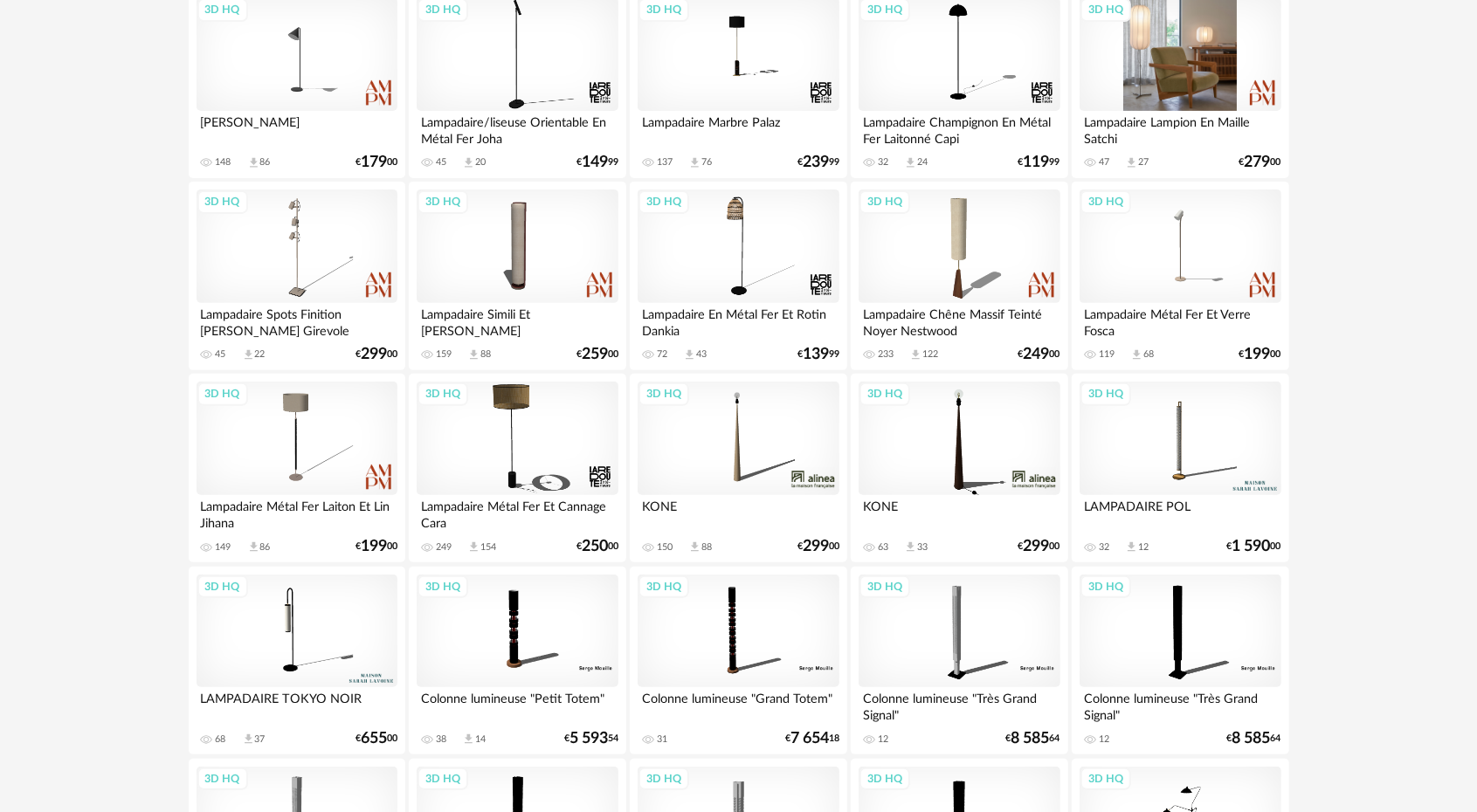
click at [1139, 86] on div "3D HQ" at bounding box center [1179, 54] width 201 height 113
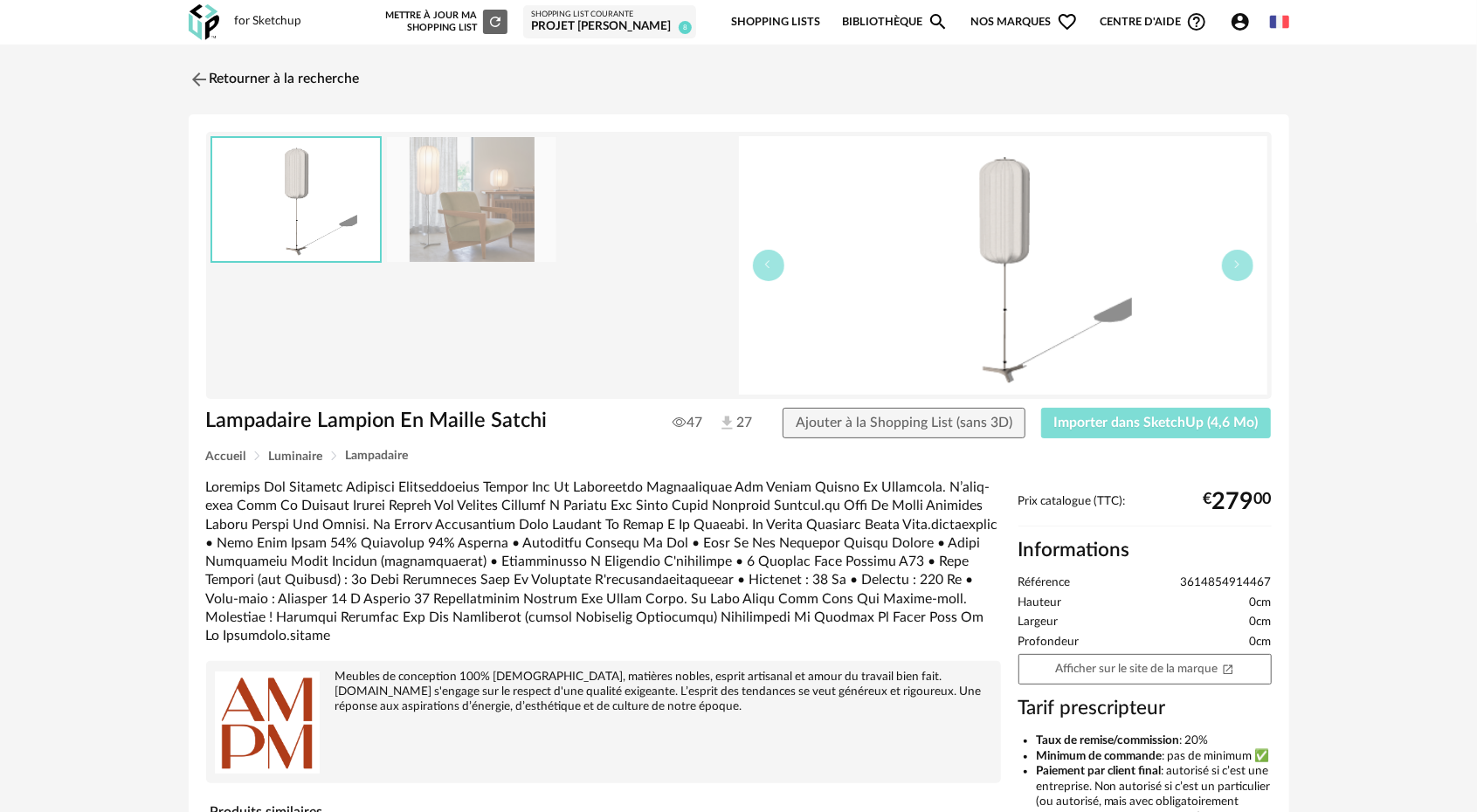
click at [1145, 417] on span "Importer dans SketchUp (4,6 Mo)" at bounding box center [1157, 422] width 205 height 14
